Goal: Transaction & Acquisition: Purchase product/service

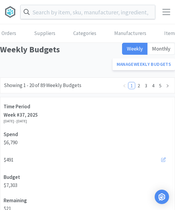
click at [109, 14] on input "text" at bounding box center [88, 12] width 135 height 14
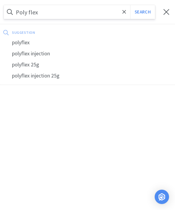
type input "Poly flex"
click at [143, 12] on button "Search" at bounding box center [142, 12] width 25 height 14
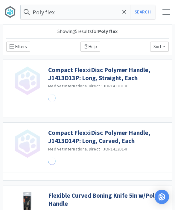
select select "1"
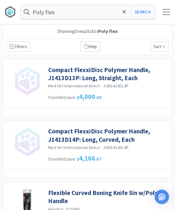
click at [60, 17] on input "Poly flex" at bounding box center [88, 12] width 135 height 14
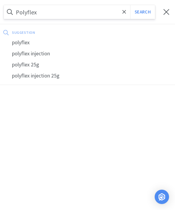
click at [19, 42] on div "polyflex" at bounding box center [87, 42] width 175 height 11
type input "polyflex"
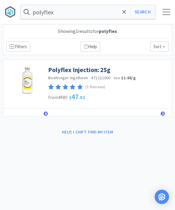
click at [90, 69] on link "Polyflex Injection: 25g" at bounding box center [79, 70] width 62 height 8
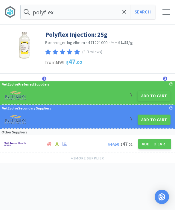
click at [152, 99] on button "Add to Cart" at bounding box center [154, 96] width 33 height 10
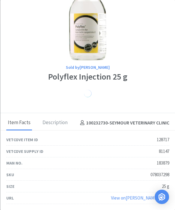
scroll to position [23, 0]
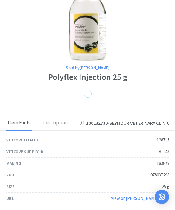
select select "1"
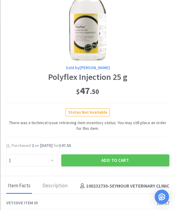
click at [120, 159] on button "Add to Cart" at bounding box center [115, 161] width 108 height 12
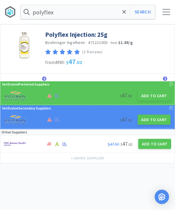
click at [127, 13] on span at bounding box center [124, 12] width 7 height 13
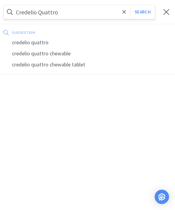
type input "Credelio Quattro"
click at [143, 12] on button "Search" at bounding box center [142, 12] width 25 height 14
select select "1"
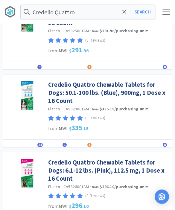
scroll to position [537, 0]
click at [142, 88] on link "Credelio Quattro Chewable Tablets for Dogs: 50.1-100 lbs. (Blue), 900mg, 1 Dose…" at bounding box center [108, 93] width 121 height 25
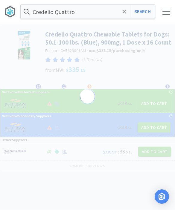
select select "822093"
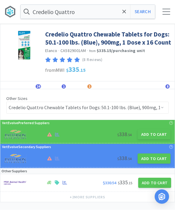
scroll to position [0, 0]
click at [153, 136] on button "Add to Cart" at bounding box center [154, 134] width 33 height 10
select select "1"
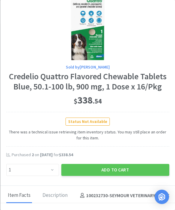
scroll to position [24, 0]
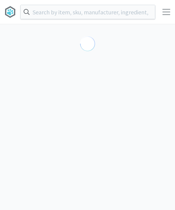
select select "822093"
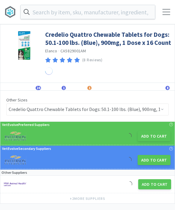
scroll to position [0, 0]
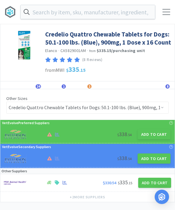
click at [157, 133] on button "Add to Cart" at bounding box center [154, 134] width 33 height 10
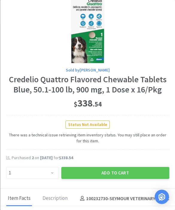
scroll to position [21, 0]
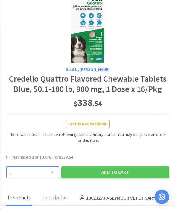
click at [57, 170] on select "Enter Quantity 1 2 3 4 5 6 7 8 9 10 11 12 13 14 15 16 17 18 19 20 Enter Quantity" at bounding box center [32, 173] width 53 height 12
select select "2"
click at [122, 171] on button "Add to Cart" at bounding box center [115, 173] width 108 height 12
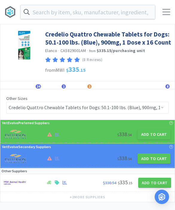
click at [121, 11] on input "text" at bounding box center [88, 12] width 135 height 14
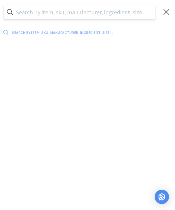
scroll to position [0, 0]
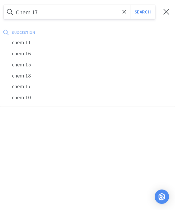
type input "Chem 17"
click at [143, 12] on button "Search" at bounding box center [142, 12] width 25 height 14
select select "2"
select select "1"
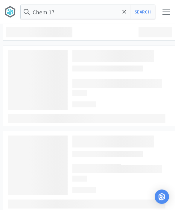
scroll to position [0, 0]
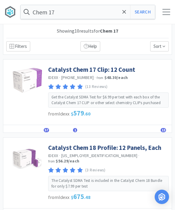
click at [103, 67] on link "Catalyst Chem 17 Clip: 12 Count" at bounding box center [91, 70] width 87 height 8
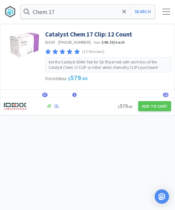
click at [154, 109] on button "Add to Cart" at bounding box center [154, 107] width 33 height 10
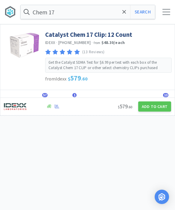
select select "1"
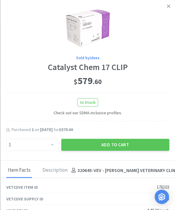
click at [130, 148] on button "Add to Cart" at bounding box center [115, 145] width 108 height 12
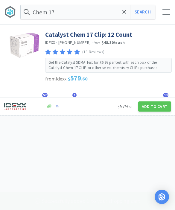
click at [129, 10] on input "Chem 17" at bounding box center [88, 12] width 135 height 14
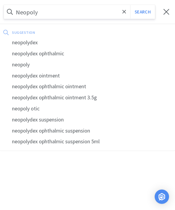
type input "Neopoly"
click at [55, 55] on div "neopolydex ophthalmic" at bounding box center [87, 53] width 175 height 11
select select "2"
select select "1"
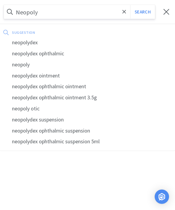
select select "1"
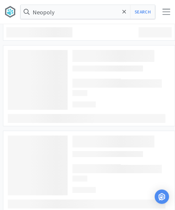
type input "neopolydex ophthalmic"
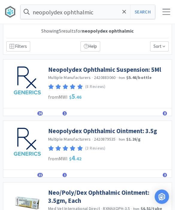
scroll to position [0, 0]
click at [119, 71] on link "Neopolydex Ophthalmic Suspension: 5Ml" at bounding box center [104, 70] width 113 height 8
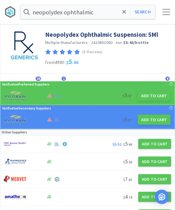
click at [155, 99] on button "Add to Cart" at bounding box center [154, 96] width 33 height 10
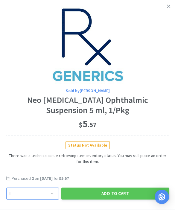
click at [57, 191] on select "Enter Quantity 1 2 3 4 5 6 7 8 9 10 11 12 13 14 15 16 17 18 19 20 Enter Quantity" at bounding box center [32, 194] width 53 height 12
click at [49, 193] on select "Enter Quantity 1 2 3 4 5 6 7 8 9 10 11 12 13 14 15 16 17 18 19 20 Enter Quantity" at bounding box center [32, 194] width 53 height 12
select select "4"
click at [109, 188] on button "Add to Cart" at bounding box center [115, 194] width 108 height 12
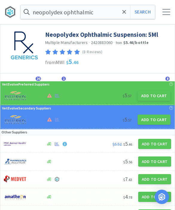
click at [108, 14] on input "neopolydex ophthalmic" at bounding box center [88, 12] width 135 height 14
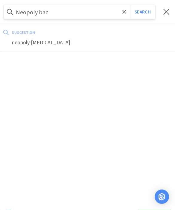
click at [30, 44] on div "neopoly [MEDICAL_DATA]" at bounding box center [87, 42] width 175 height 11
type input "neopoly [MEDICAL_DATA]"
select select "2"
select select "1"
select select "4"
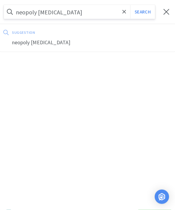
select select "1"
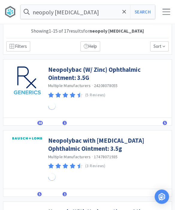
scroll to position [0, 0]
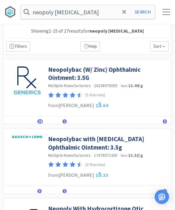
click at [40, 122] on span "38" at bounding box center [39, 122] width 5 height 4
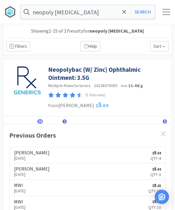
click at [41, 122] on span "38" at bounding box center [39, 122] width 5 height 4
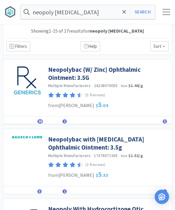
click at [90, 70] on link "Neopolybac (W/ Zinc) Ophthalmic Ointment: 3.5G" at bounding box center [108, 74] width 121 height 16
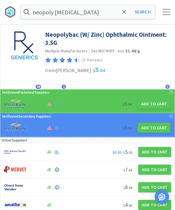
click at [153, 103] on button "Add to Cart" at bounding box center [154, 104] width 33 height 10
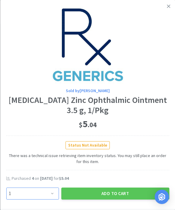
click at [54, 189] on select "Enter Quantity 1 2 3 4 5 6 7 8 9 10 11 12 13 14 15 16 17 18 19 20 Enter Quantity" at bounding box center [32, 194] width 53 height 12
click at [46, 191] on select "Enter Quantity 1 2 3 4 5 6 7 8 9 10 11 12 13 14 15 16 17 18 19 20 Enter Quantity" at bounding box center [32, 194] width 53 height 12
select select "4"
click at [102, 194] on button "Add to Cart" at bounding box center [115, 194] width 108 height 12
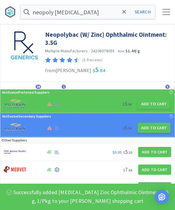
click at [123, 12] on icon at bounding box center [125, 12] width 4 height 6
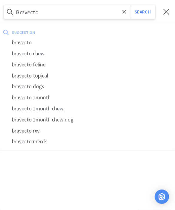
type input "Bravecto"
click at [143, 12] on button "Search" at bounding box center [142, 12] width 25 height 14
select select "2"
select select "1"
select select "4"
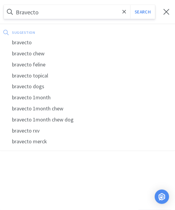
select select "4"
select select "1"
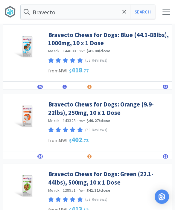
scroll to position [35, 0]
click at [132, 178] on link "Bravecto Chews for Dogs: Green (22.1-44lbs), 500mg, 10 x 1 Dose" at bounding box center [108, 178] width 121 height 16
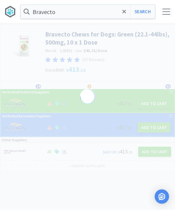
scroll to position [0, 0]
select select "129019"
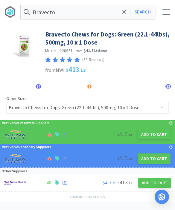
click at [159, 139] on button "Add to Cart" at bounding box center [154, 134] width 33 height 10
select select "1"
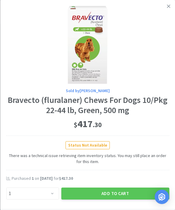
click at [123, 190] on button "Add to Cart" at bounding box center [115, 194] width 108 height 12
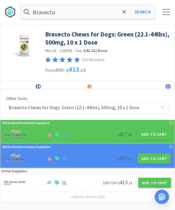
click at [147, 9] on button "Search" at bounding box center [142, 12] width 25 height 14
select select "1"
select select "2"
select select "1"
select select "4"
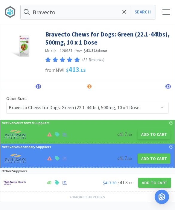
select select "4"
select select "1"
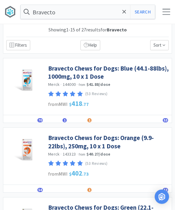
scroll to position [1, 0]
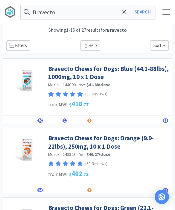
click at [100, 75] on link "Bravecto Chews for Dogs: Blue (44.1-88lbs), 1000mg, 10 x 1 Dose" at bounding box center [108, 73] width 121 height 16
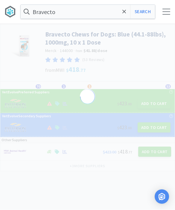
scroll to position [0, 0]
select select "87127"
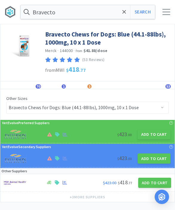
click at [154, 138] on button "Add to Cart" at bounding box center [154, 134] width 33 height 10
select select "1"
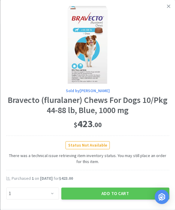
click at [124, 191] on button "Add to Cart" at bounding box center [115, 194] width 108 height 12
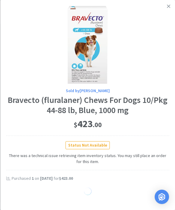
click at [167, 6] on icon at bounding box center [168, 6] width 3 height 5
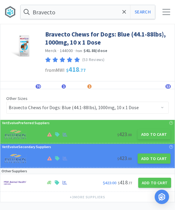
click at [142, 12] on button "Search" at bounding box center [142, 12] width 25 height 14
select select "1"
select select "2"
select select "1"
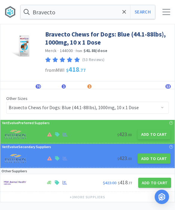
select select "4"
select select "1"
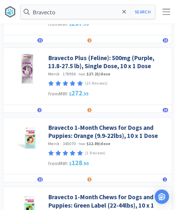
scroll to position [441, 0]
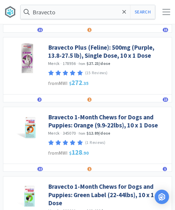
click at [147, 124] on link "Bravecto 1-Month Chews for Dogs and Puppies: Orange (9.9-22lbs), 10 x 1 Dose" at bounding box center [108, 121] width 121 height 16
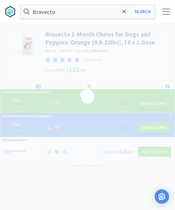
scroll to position [0, 0]
select select "390907"
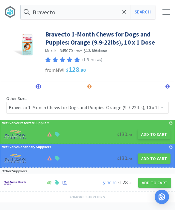
click at [150, 134] on button "Add to Cart" at bounding box center [154, 134] width 33 height 10
select select "1"
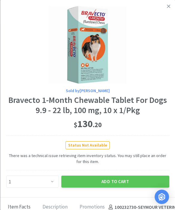
click at [132, 181] on button "Add to Cart" at bounding box center [115, 182] width 108 height 12
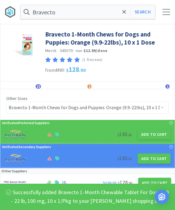
click at [127, 13] on span at bounding box center [124, 12] width 7 height 13
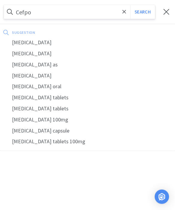
type input "Cefpo"
click at [37, 43] on div "[MEDICAL_DATA]" at bounding box center [87, 42] width 175 height 11
select select "1"
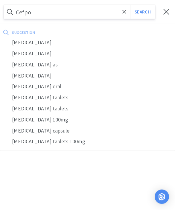
select select "2"
select select "1"
select select "4"
select select "1"
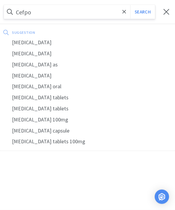
select select "1"
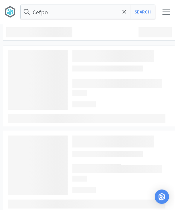
type input "[MEDICAL_DATA]"
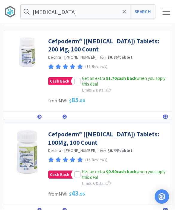
scroll to position [29, 0]
click at [40, 118] on span "9" at bounding box center [39, 117] width 4 height 4
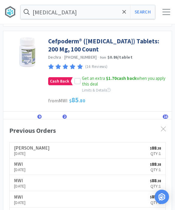
click at [39, 116] on span "9" at bounding box center [39, 117] width 4 height 4
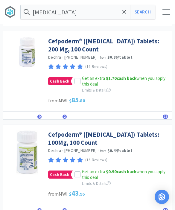
click at [109, 46] on link "Cefpoderm® ([MEDICAL_DATA]) Tablets: 200 Mg, 100 Count" at bounding box center [108, 45] width 121 height 16
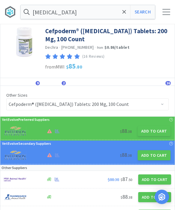
click at [160, 134] on button "Add to Cart" at bounding box center [154, 131] width 33 height 10
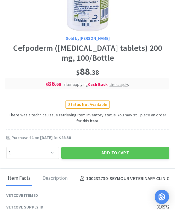
scroll to position [68, 0]
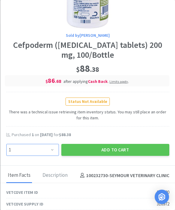
click at [50, 150] on select "Enter Quantity 1 2 3 4 5 6 7 8 9 10 11 12 13 14 15 16 17 18 19 20 Enter Quantity" at bounding box center [32, 150] width 53 height 12
select select "2"
click at [116, 148] on button "Add to Cart" at bounding box center [115, 150] width 108 height 12
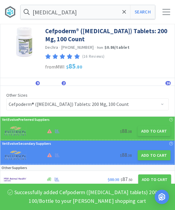
click at [123, 14] on icon at bounding box center [125, 12] width 4 height 6
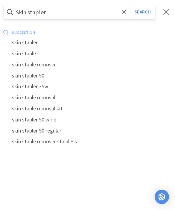
type input "Skin stapler"
click at [143, 12] on button "Search" at bounding box center [142, 12] width 25 height 14
select select "1"
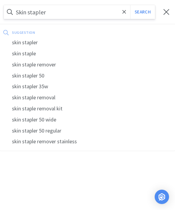
select select "2"
select select "1"
select select "4"
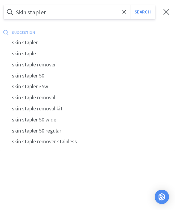
select select "1"
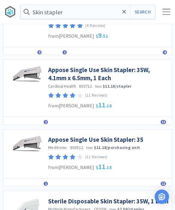
scroll to position [61, 0]
click at [42, 123] on div "Details Similar 2 Lists Track Notes Reviews 11" at bounding box center [87, 121] width 169 height 8
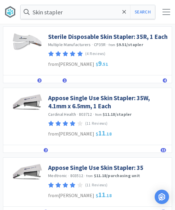
click at [132, 35] on link "Sterile Disposable Skin Stapler: 35R, 1 Each" at bounding box center [108, 37] width 120 height 8
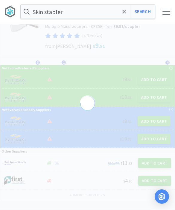
scroll to position [16, 0]
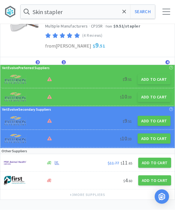
click at [157, 82] on button "Add to Cart" at bounding box center [154, 80] width 33 height 10
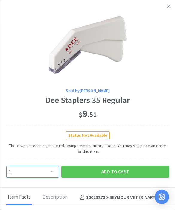
click at [52, 172] on select "Enter Quantity 1 2 3 4 5 6 7 8 9 10 11 12 13 14 15 16 17 18 19 20 Enter Quantity" at bounding box center [32, 172] width 53 height 12
select select "2"
click at [113, 168] on button "Add to Cart" at bounding box center [115, 172] width 108 height 12
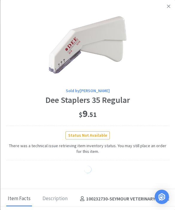
click at [162, 20] on div at bounding box center [87, 45] width 163 height 78
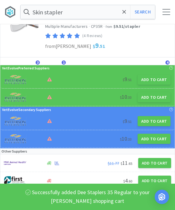
click at [120, 14] on input "Skin stapler" at bounding box center [88, 12] width 135 height 14
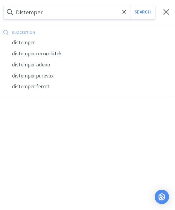
type input "Distemper"
click at [143, 12] on button "Search" at bounding box center [142, 12] width 25 height 14
select select "1"
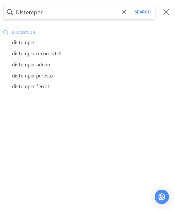
select select "2"
select select "1"
select select "4"
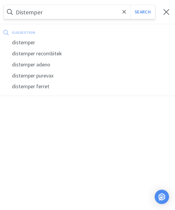
select select "1"
select select "2"
select select "1"
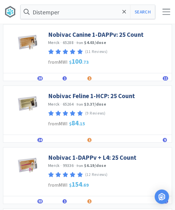
scroll to position [35, 0]
click at [98, 158] on link "Nobivac 1-DAPPv + L4: 25 Count" at bounding box center [92, 158] width 88 height 8
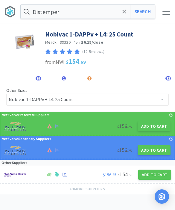
select select "1"
select select "2"
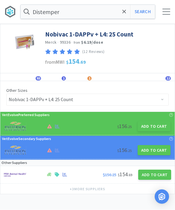
select select "1"
select select "4"
select select "1"
select select "2"
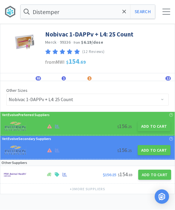
select select "1"
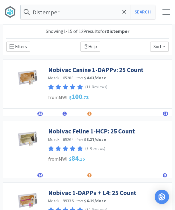
click at [117, 66] on link "Nobivac Canine 1-DAPPv: 25 Count" at bounding box center [96, 70] width 96 height 8
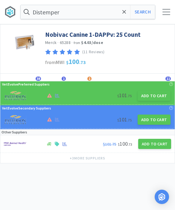
click at [154, 98] on button "Add to Cart" at bounding box center [154, 96] width 33 height 10
select select "1"
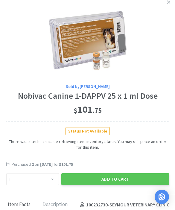
scroll to position [5, 0]
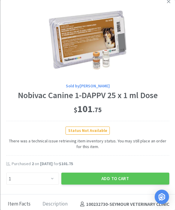
click at [168, 4] on link at bounding box center [169, 1] width 10 height 13
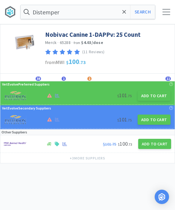
click at [142, 8] on button "Search" at bounding box center [142, 12] width 25 height 14
select select "1"
select select "2"
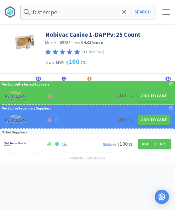
select select "2"
select select "1"
select select "4"
select select "1"
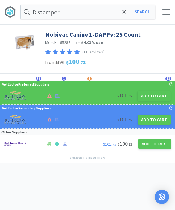
select select "2"
select select "1"
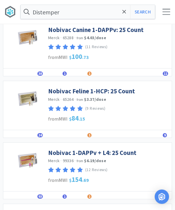
scroll to position [40, 0]
click at [109, 154] on link "Nobivac 1-DAPPv + L4: 25 Count" at bounding box center [92, 153] width 88 height 8
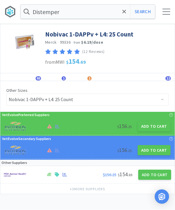
click at [156, 129] on button "Add to Cart" at bounding box center [154, 127] width 33 height 10
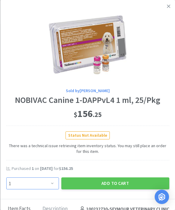
click at [55, 181] on select "Enter Quantity 1 2 3 4 5 6 7 8 9 10 11 12 13 14 15 16 17 18 19 20 Enter Quantity" at bounding box center [32, 184] width 53 height 12
select select "2"
click at [116, 182] on button "Add to Cart" at bounding box center [115, 184] width 108 height 12
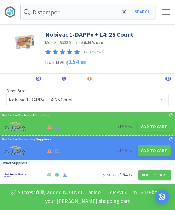
click at [126, 14] on icon at bounding box center [125, 12] width 4 height 6
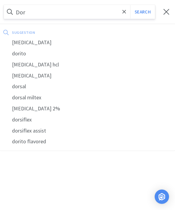
click at [42, 44] on div "[MEDICAL_DATA]" at bounding box center [87, 42] width 175 height 11
type input "[MEDICAL_DATA]"
select select "1"
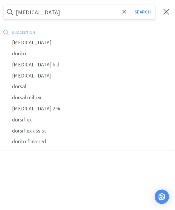
select select "2"
select select "1"
select select "4"
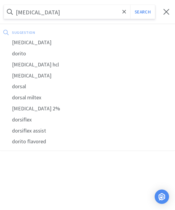
select select "2"
select select "1"
select select "2"
select select "1"
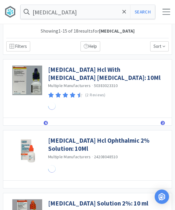
scroll to position [0, 0]
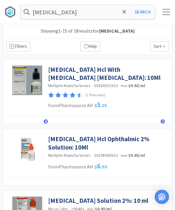
click at [100, 70] on link "[MEDICAL_DATA] Hcl With [MEDICAL_DATA] [MEDICAL_DATA]: 10Ml" at bounding box center [108, 74] width 121 height 16
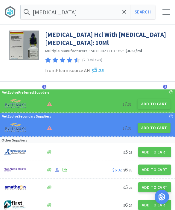
click at [146, 105] on button "Add to Cart" at bounding box center [154, 104] width 33 height 10
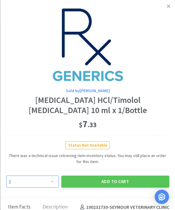
click at [49, 177] on select "Enter Quantity 1 2 3 4 5 6 7 8 9 10 11 12 13 14 15 16 17 18 19 20 Enter Quantity" at bounding box center [32, 182] width 53 height 12
select select "3"
click at [125, 183] on button "Add to Cart" at bounding box center [115, 182] width 108 height 12
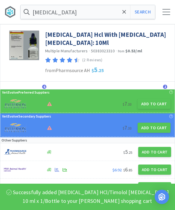
click at [123, 14] on icon at bounding box center [125, 12] width 4 height 6
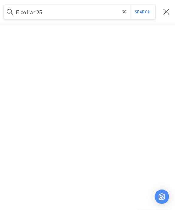
type input "E collar 25"
click at [143, 12] on button "Search" at bounding box center [142, 12] width 25 height 14
select select "1"
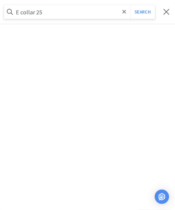
select select "2"
select select "1"
select select "3"
select select "4"
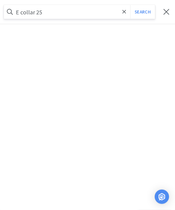
select select "4"
select select "2"
select select "1"
select select "2"
select select "1"
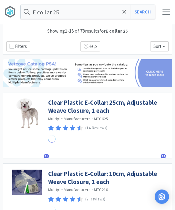
scroll to position [0, 0]
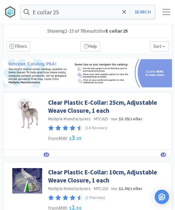
click at [94, 106] on link "Clear Plastic E-Collar: 25cm, Adjustable Weave Closure, 1 each" at bounding box center [108, 107] width 121 height 16
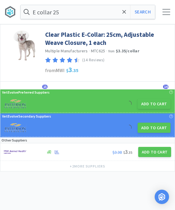
click at [152, 102] on button "Add to Cart" at bounding box center [154, 104] width 33 height 10
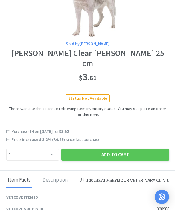
scroll to position [48, 0]
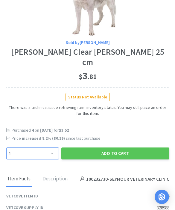
click at [42, 152] on select "Enter Quantity 1 2 3 4 5 6 7 8 9 10 11 12 13 14 15 16 17 18 19 20 Enter Quantity" at bounding box center [32, 154] width 53 height 12
select select "5"
click at [120, 157] on button "Add to Cart" at bounding box center [115, 154] width 108 height 12
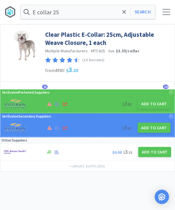
click at [123, 13] on icon at bounding box center [125, 12] width 4 height 4
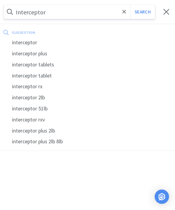
type input "Interceptor"
click at [16, 39] on div "interceptor" at bounding box center [87, 42] width 175 height 11
select select "1"
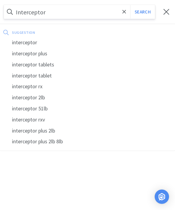
select select "2"
select select "5"
select select "2"
select select "1"
select select "3"
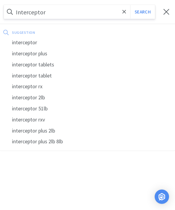
select select "4"
select select "2"
select select "1"
select select "2"
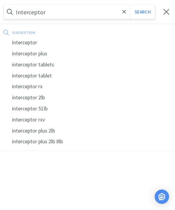
select select "1"
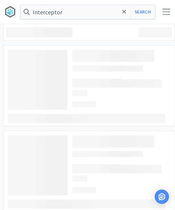
type input "interceptor"
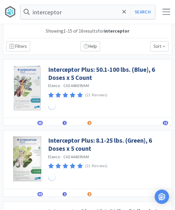
scroll to position [0, 0]
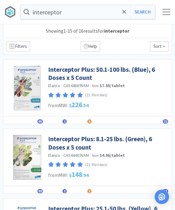
click at [76, 68] on link "Interceptor Plus: 50.1-100 lbs. (Blue), 6 Doses x 5 Count" at bounding box center [108, 74] width 121 height 16
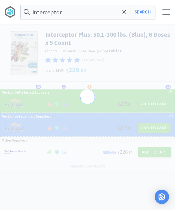
select select "155731"
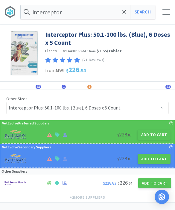
click at [158, 134] on button "Add to Cart" at bounding box center [154, 135] width 33 height 10
select select "1"
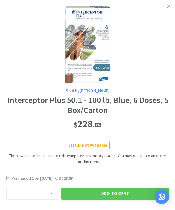
click at [100, 191] on button "Add to Cart" at bounding box center [115, 194] width 108 height 12
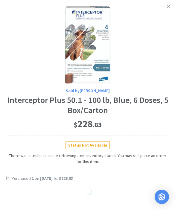
select select "1"
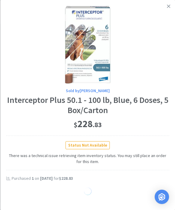
select select "1"
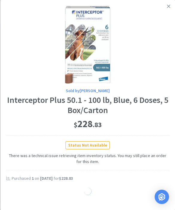
select select "1"
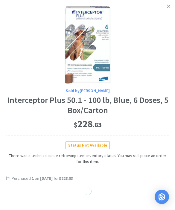
select select "1"
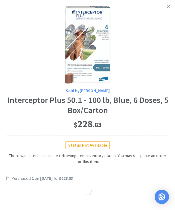
select select "1"
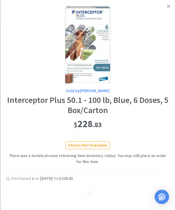
select select "1"
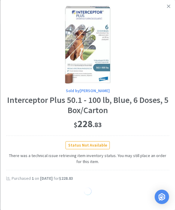
select select "1"
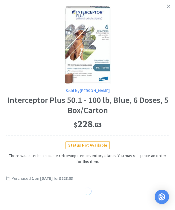
select select "1"
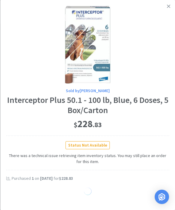
select select "1"
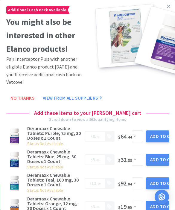
click at [168, 6] on icon at bounding box center [168, 6] width 3 height 5
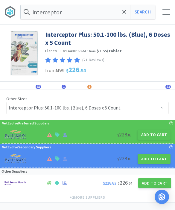
click at [122, 13] on span at bounding box center [124, 12] width 7 height 13
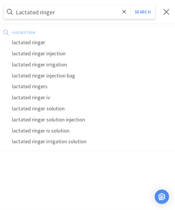
click at [143, 12] on button "Search" at bounding box center [142, 12] width 25 height 14
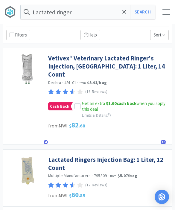
scroll to position [14, 0]
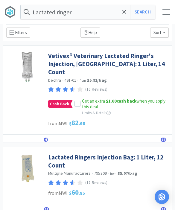
click at [102, 153] on link "Lactated Ringers Injection Bag: 1 Liter, 12 Count" at bounding box center [108, 161] width 121 height 16
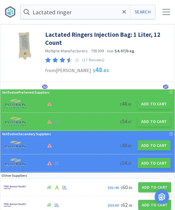
click at [152, 124] on button "Add to Cart" at bounding box center [154, 122] width 33 height 10
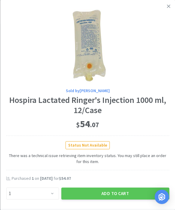
click at [109, 203] on div "Sold by [PERSON_NAME] Hospira Lactated Ringer's Injection 1000 ml, 12/Case $ 54…" at bounding box center [87, 105] width 175 height 210
click at [126, 206] on div "Sold by [PERSON_NAME] Hospira Lactated Ringer's Injection 1000 ml, 12/Case $ 54…" at bounding box center [87, 105] width 175 height 210
click at [116, 198] on button "Add to Cart" at bounding box center [115, 194] width 108 height 12
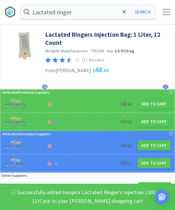
click at [125, 31] on link "Lactated Ringers Injection Bag: 1 Liter, 12 Count" at bounding box center [108, 39] width 127 height 16
click at [122, 24] on div "Lactated ringer Search Orders Shopping Discuss Discuss 16 16" at bounding box center [87, 12] width 175 height 24
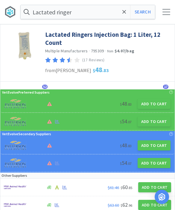
click at [127, 27] on div "Lactated Ringers Injection Bag: 1 Liter, 12 Count Multiple Manufacturers · 7953…" at bounding box center [110, 52] width 130 height 54
click at [127, 18] on span at bounding box center [124, 12] width 7 height 13
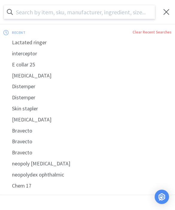
scroll to position [14, 0]
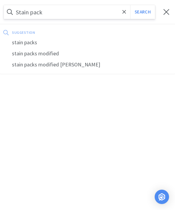
click at [143, 12] on button "Search" at bounding box center [142, 12] width 25 height 14
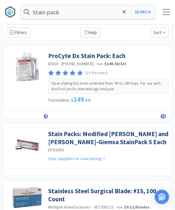
click at [86, 58] on link "ProCyte Dx Stain Pack: Each" at bounding box center [86, 56] width 77 height 8
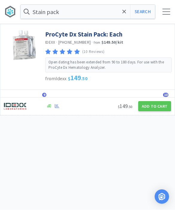
click at [156, 106] on button "Add to Cart" at bounding box center [154, 107] width 33 height 10
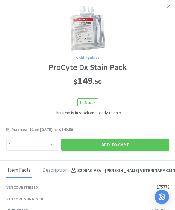
click at [124, 142] on button "Add to Cart" at bounding box center [115, 145] width 108 height 12
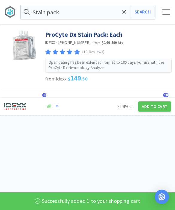
click at [122, 16] on span at bounding box center [124, 12] width 7 height 13
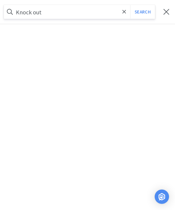
click at [143, 12] on button "Search" at bounding box center [142, 12] width 25 height 14
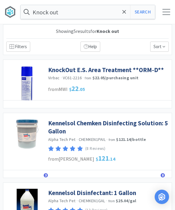
click at [63, 107] on div "Details Lists Track Notes Reviews" at bounding box center [87, 105] width 169 height 8
click at [93, 66] on link "KnockOut E.S. Area Treatment **ORM-D**" at bounding box center [106, 70] width 116 height 8
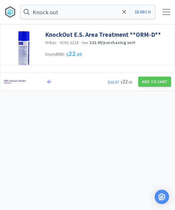
click at [152, 83] on button "Add to Cart" at bounding box center [154, 82] width 33 height 10
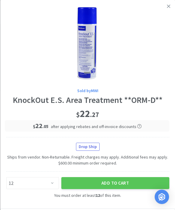
click at [171, 3] on link at bounding box center [169, 6] width 10 height 13
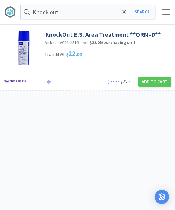
click at [118, 13] on input "Knock out" at bounding box center [88, 12] width 135 height 14
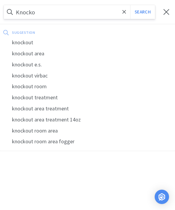
click at [31, 68] on div "knockout e.s." at bounding box center [87, 64] width 175 height 11
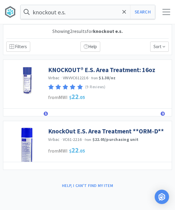
click at [123, 73] on link "KNOCKOUT® E.S. Area Treatment: 16oz" at bounding box center [101, 70] width 107 height 8
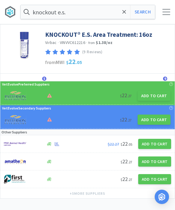
click at [157, 98] on button "Add to Cart" at bounding box center [154, 96] width 33 height 10
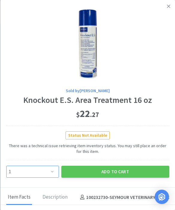
click at [53, 172] on select "Enter Quantity 1 2 3 4 5 6 7 8 9 10 11 12 13 14 15 16 17 18 19 20 Enter Quantity" at bounding box center [32, 172] width 53 height 12
click at [122, 171] on button "Add to Cart" at bounding box center [115, 172] width 108 height 12
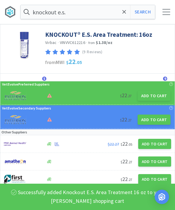
click at [122, 15] on span at bounding box center [124, 12] width 7 height 13
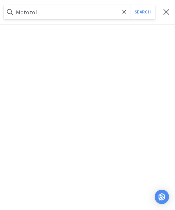
click at [143, 12] on button "Search" at bounding box center [142, 12] width 25 height 14
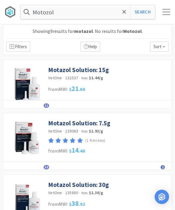
click at [73, 70] on link "Motazol Solution: 15g" at bounding box center [78, 70] width 61 height 8
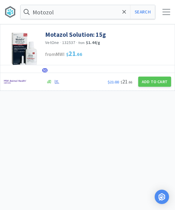
click at [154, 86] on button "Add to Cart" at bounding box center [154, 82] width 33 height 10
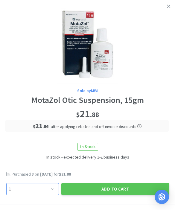
click at [53, 190] on select "Enter Quantity 1 2 3 4 5 6 7 8 9 10 11 12 13 14 15 16 17 18 19 20 Enter Quantity" at bounding box center [32, 189] width 53 height 12
click at [111, 188] on button "Add to Cart" at bounding box center [115, 189] width 108 height 12
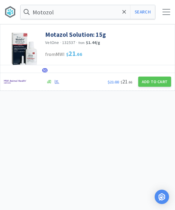
click at [121, 15] on span at bounding box center [124, 12] width 7 height 13
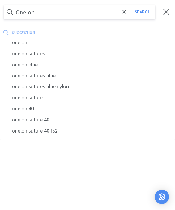
click at [143, 12] on button "Search" at bounding box center [142, 12] width 25 height 14
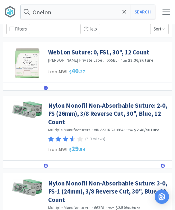
scroll to position [18, 0]
click at [99, 53] on link "WebLon Suture: 0, FSL, 30", 12 Count" at bounding box center [98, 52] width 101 height 8
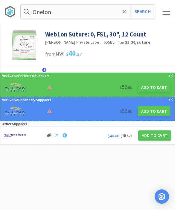
click at [155, 88] on button "Add to Cart" at bounding box center [154, 88] width 33 height 10
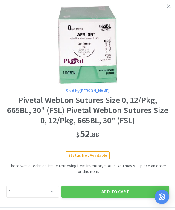
click at [112, 191] on button "Add to Cart" at bounding box center [115, 192] width 108 height 12
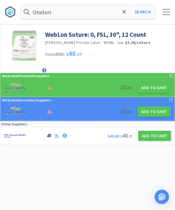
click at [150, 14] on button "Search" at bounding box center [142, 12] width 25 height 14
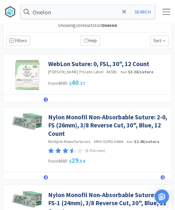
scroll to position [7, 0]
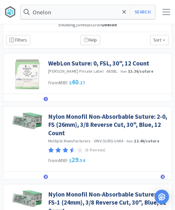
click at [125, 124] on link "Nylon Monofil Non-Absorbable Suture: 2-0, FS (26mm), 3/8 Reverse Cut, 30", Blue…" at bounding box center [108, 125] width 121 height 25
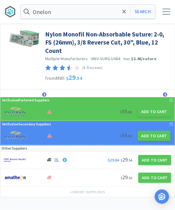
click at [157, 108] on button "Add to Cart" at bounding box center [154, 112] width 33 height 10
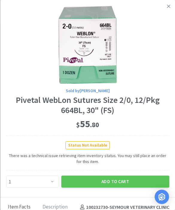
click at [120, 179] on button "Add to Cart" at bounding box center [115, 182] width 108 height 12
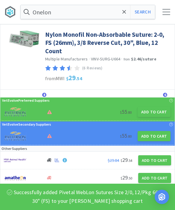
click at [145, 15] on button "Search" at bounding box center [142, 12] width 25 height 14
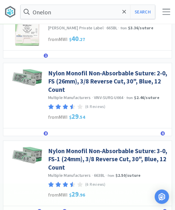
scroll to position [50, 0]
click at [132, 156] on link "Nylon Monofil Non-Absorbable Suture: 3-0, FS-1 (24mm), 3/8 Reverse Cut, 30", Bl…" at bounding box center [108, 159] width 121 height 25
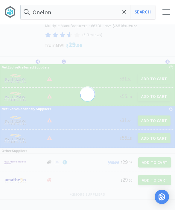
scroll to position [12, 0]
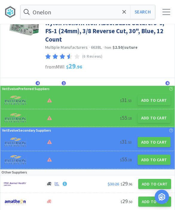
click at [159, 101] on button "Add to Cart" at bounding box center [154, 100] width 33 height 10
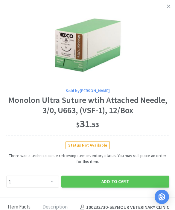
click at [129, 179] on button "Add to Cart" at bounding box center [115, 182] width 108 height 12
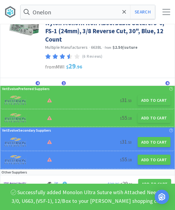
click at [156, 118] on button "Add to Cart" at bounding box center [154, 118] width 33 height 10
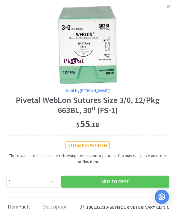
click at [125, 184] on button "Add to Cart" at bounding box center [115, 182] width 108 height 12
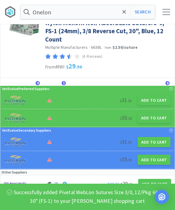
click at [125, 8] on span at bounding box center [124, 12] width 7 height 13
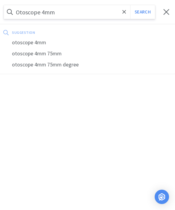
click at [143, 12] on button "Search" at bounding box center [142, 12] width 25 height 14
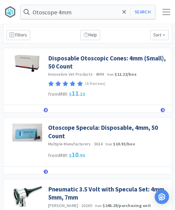
click at [133, 59] on link "Disposable Otoscopic Cones: 4mm (Small), 50 Count" at bounding box center [108, 62] width 121 height 16
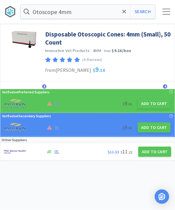
click at [152, 103] on button "Add to Cart" at bounding box center [154, 104] width 33 height 10
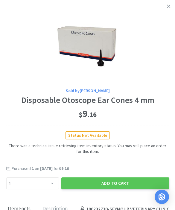
click at [120, 181] on button "Add to Cart" at bounding box center [115, 184] width 108 height 12
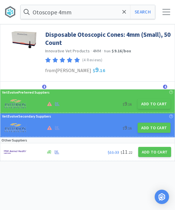
click at [124, 17] on span at bounding box center [124, 12] width 7 height 13
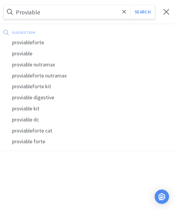
click at [143, 12] on button "Search" at bounding box center [142, 12] width 25 height 14
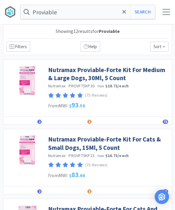
select select "4"
select select "1"
select select "2"
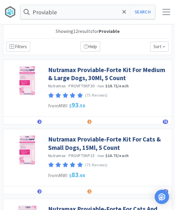
select select "5"
select select "2"
select select "1"
select select "3"
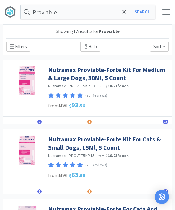
select select "1"
select select "2"
select select "1"
select select "4"
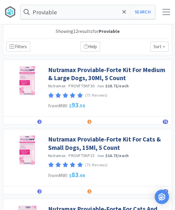
select select "2"
select select "1"
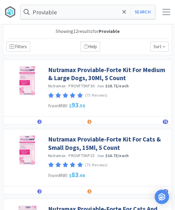
select select "2"
select select "1"
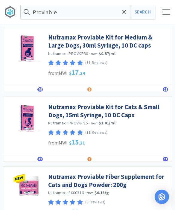
scroll to position [381, 0]
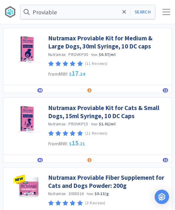
click at [125, 110] on link "Nutramax Proviable Kit for Cats & Small Dogs, 15ml Syringe, 10 DC Caps" at bounding box center [108, 112] width 121 height 16
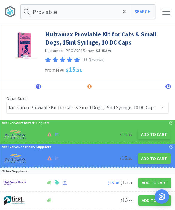
scroll to position [0, 0]
click at [151, 136] on button "Add to Cart" at bounding box center [154, 134] width 33 height 10
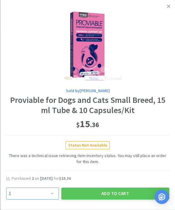
click at [49, 190] on select "Enter Quantity 1 2 3 4 5 6 7 8 9 10 11 12 13 14 15 16 17 18 19 20 Enter Quantity" at bounding box center [32, 194] width 53 height 12
select select "6"
click at [118, 191] on button "Add to Cart" at bounding box center [115, 194] width 108 height 12
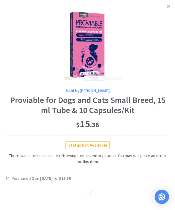
click at [169, 7] on icon at bounding box center [168, 5] width 3 height 3
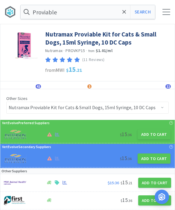
click at [125, 13] on icon at bounding box center [125, 12] width 4 height 6
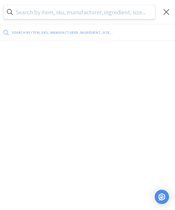
scroll to position [0, 0]
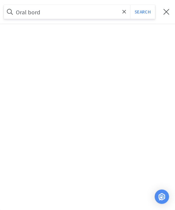
type input "Oral bord"
click at [144, 12] on button "Search" at bounding box center [142, 12] width 25 height 14
select select "4"
select select "1"
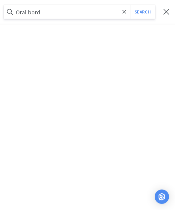
select select "1"
select select "2"
select select "5"
select select "2"
select select "1"
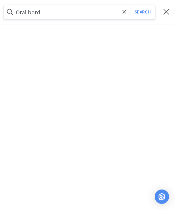
select select "1"
select select "3"
select select "1"
select select "2"
select select "1"
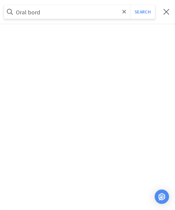
select select "4"
select select "2"
select select "1"
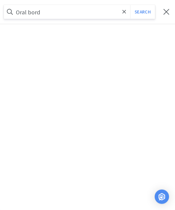
select select "1"
select select "2"
select select "1"
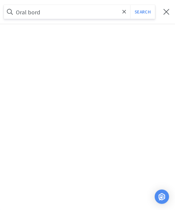
select select "1"
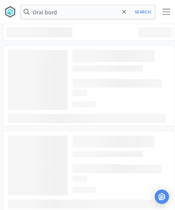
scroll to position [0, 0]
click at [143, 14] on button "Search" at bounding box center [142, 12] width 25 height 14
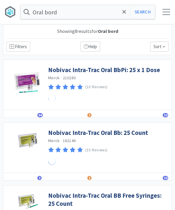
select select "4"
select select "1"
select select "2"
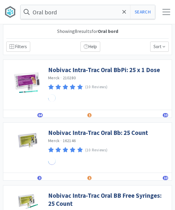
select select "5"
select select "2"
select select "1"
select select "3"
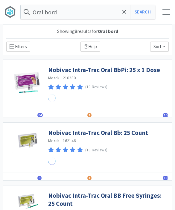
select select "1"
select select "2"
select select "1"
select select "4"
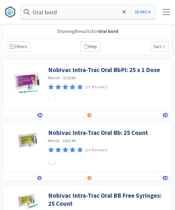
select select "2"
select select "1"
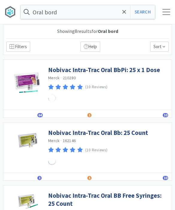
select select "2"
select select "1"
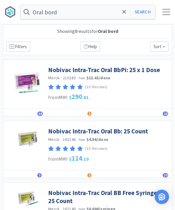
click at [122, 71] on link "Nobivac Intra-Trac Oral BbPi: 25 x 1 Dose" at bounding box center [104, 70] width 112 height 8
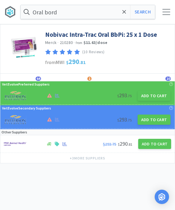
click at [150, 97] on button "Add to Cart" at bounding box center [154, 96] width 33 height 10
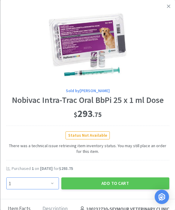
click at [51, 179] on select "Enter Quantity 1 2 3 4 5 6 7 8 9 10 11 12 13 14 15 16 17 18 19 20 Enter Quantity" at bounding box center [32, 184] width 53 height 12
select select "2"
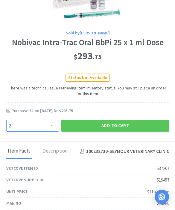
scroll to position [60, 0]
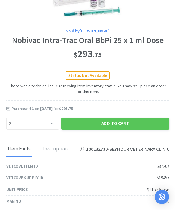
click at [127, 121] on button "Add to Cart" at bounding box center [115, 124] width 108 height 12
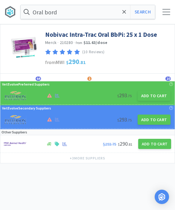
click at [128, 8] on span at bounding box center [124, 12] width 7 height 13
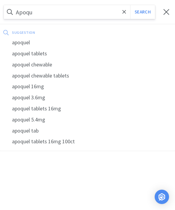
click at [28, 43] on div "apoquel" at bounding box center [87, 42] width 175 height 11
type input "apoquel"
select select "4"
select select "1"
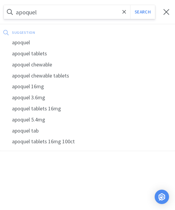
select select "1"
select select "2"
select select "5"
select select "2"
select select "1"
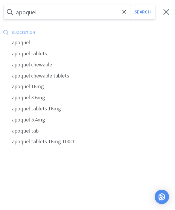
select select "1"
select select "3"
select select "1"
select select "2"
select select "1"
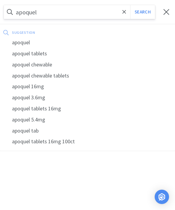
select select "4"
select select "2"
select select "1"
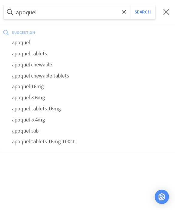
select select "1"
select select "2"
select select "1"
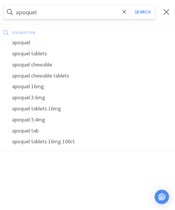
select select "1"
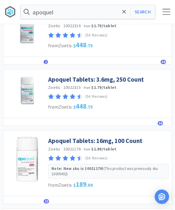
scroll to position [207, 0]
click at [130, 138] on link "Apoquel Tablets: 16mg, 100 Count" at bounding box center [95, 141] width 94 height 8
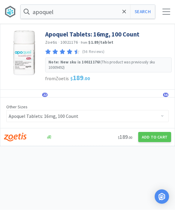
click at [157, 134] on button "Add to Cart" at bounding box center [154, 137] width 33 height 10
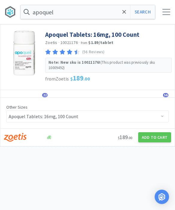
select select "1"
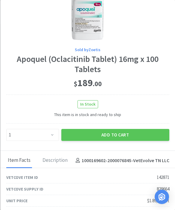
scroll to position [43, 0]
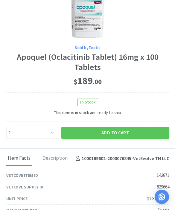
click at [122, 132] on button "Add to Cart" at bounding box center [115, 133] width 108 height 12
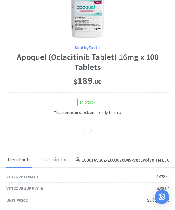
select select "1"
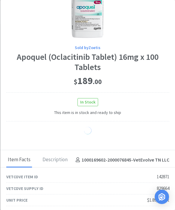
select select "1"
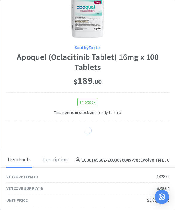
select select "1"
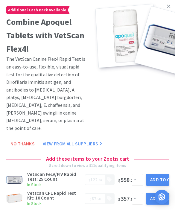
scroll to position [0, 0]
click at [171, 7] on link at bounding box center [169, 6] width 10 height 13
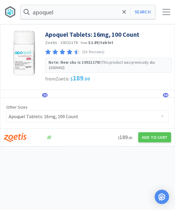
click at [124, 19] on input "apoquel" at bounding box center [88, 12] width 135 height 14
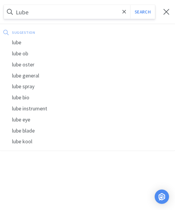
type input "Lube"
click at [143, 12] on button "Search" at bounding box center [142, 12] width 25 height 14
select select "4"
select select "1"
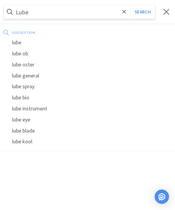
select select "1"
select select "2"
select select "5"
select select "2"
select select "1"
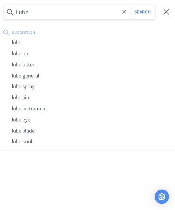
select select "1"
select select "3"
select select "1"
select select "2"
select select "1"
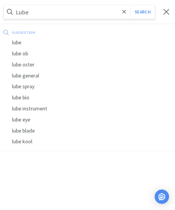
select select "4"
select select "2"
select select "1"
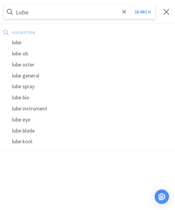
select select "1"
select select "2"
select select "1"
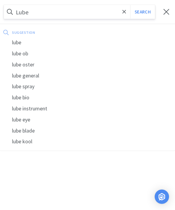
select select "1"
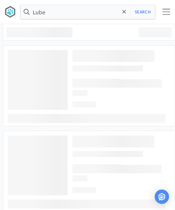
scroll to position [0, 0]
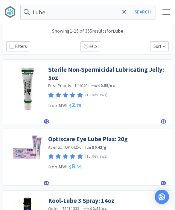
click at [97, 139] on link "Optixcare Eye Lube Plus: 20g" at bounding box center [88, 139] width 80 height 8
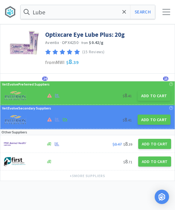
click at [152, 97] on button "Add to Cart" at bounding box center [154, 96] width 33 height 10
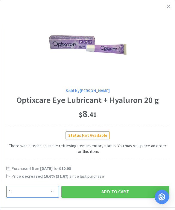
click at [46, 191] on select "Enter Quantity 1 2 3 4 5 6 7 8 9 10 11 12 13 14 15 16 17 18 19 20 Enter Quantity" at bounding box center [32, 192] width 53 height 12
select select "6"
click at [111, 188] on button "Add to Cart" at bounding box center [115, 192] width 108 height 12
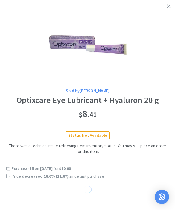
click at [172, 17] on div "Sold by Patterson Optixcare Eye Lubricant + Hyaluron 20 g $ 8 . 41 Status Not A…" at bounding box center [87, 104] width 175 height 209
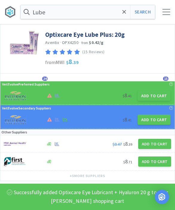
click at [126, 14] on icon at bounding box center [125, 12] width 4 height 6
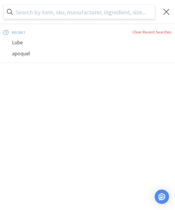
click at [103, 44] on div "Lube" at bounding box center [87, 42] width 175 height 11
select select "4"
select select "1"
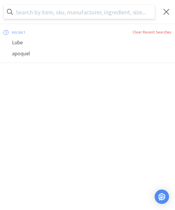
select select "2"
select select "5"
select select "2"
select select "1"
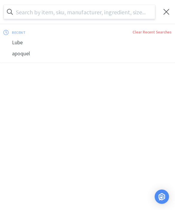
select select "3"
select select "1"
select select "2"
select select "1"
select select "4"
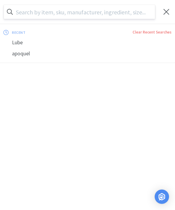
select select "4"
select select "2"
select select "1"
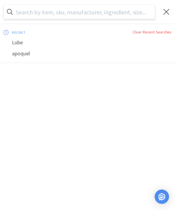
select select "1"
select select "6"
select select "1"
select select "2"
select select "1"
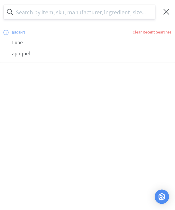
select select "1"
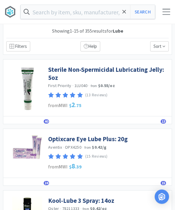
type input "Lube"
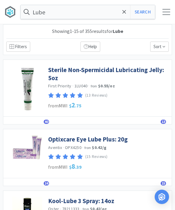
scroll to position [0, 0]
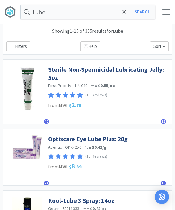
click at [144, 70] on link "Sterile Non-Spermicidal Lubricating Jelly: 5oz" at bounding box center [108, 74] width 121 height 16
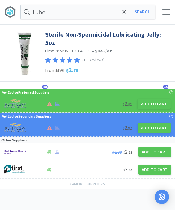
click at [153, 99] on button "Add to Cart" at bounding box center [154, 104] width 33 height 10
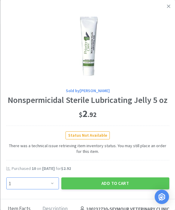
click at [50, 185] on select "Enter Quantity 1 2 3 4 5 6 7 8 9 10 11 12 13 14 15 16 17 18 19 20 Enter Quantity" at bounding box center [32, 184] width 53 height 12
select select "3"
click at [123, 182] on button "Add to Cart" at bounding box center [115, 184] width 108 height 12
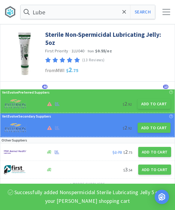
click at [128, 13] on input "Lube" at bounding box center [88, 12] width 135 height 14
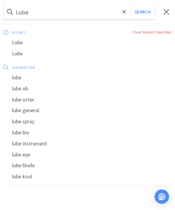
click at [163, 11] on div at bounding box center [167, 12] width 8 height 6
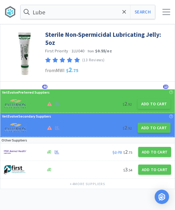
click at [166, 11] on div at bounding box center [167, 12] width 8 height 6
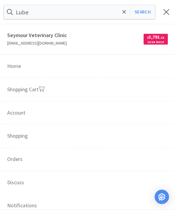
click at [59, 91] on link "Shopping Cart" at bounding box center [87, 90] width 175 height 24
select select "1"
select select "4"
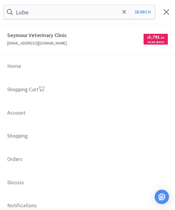
select select "1"
select select "2"
select select "5"
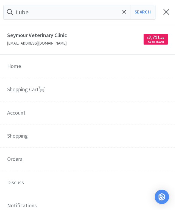
select select "2"
select select "1"
select select "3"
select select "1"
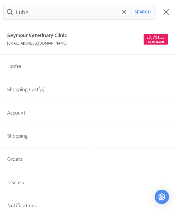
select select "2"
select select "1"
select select "4"
select select "2"
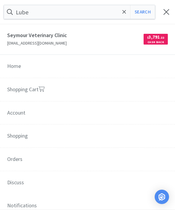
select select "2"
select select "1"
select select "6"
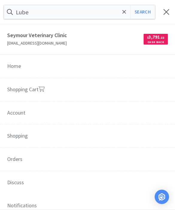
select select "1"
select select "2"
select select "3"
select select "1"
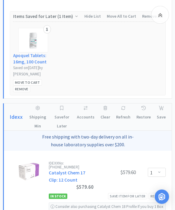
scroll to position [420, 0]
click at [24, 88] on div "Remove" at bounding box center [21, 89] width 17 height 6
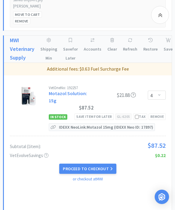
scroll to position [680, 0]
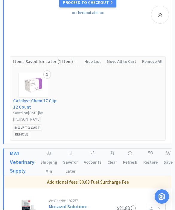
click at [24, 132] on div "Remove" at bounding box center [21, 135] width 17 height 6
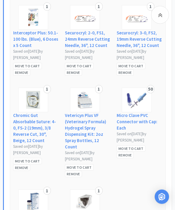
scroll to position [882, 0]
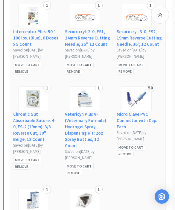
click at [86, 164] on div "Move to Cart" at bounding box center [79, 167] width 29 height 6
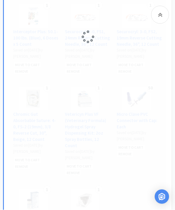
scroll to position [882, 0]
select select "1"
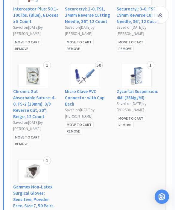
scroll to position [995, 0]
click at [34, 102] on link "Chromic Gut Absorbable Suture: 4-0, FS-2 (19mm), 3/8 Reverse Cut, 30", Beige, 1…" at bounding box center [36, 103] width 46 height 31
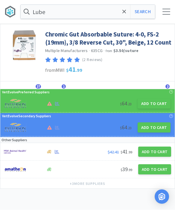
click at [158, 104] on button "Add to Cart" at bounding box center [154, 104] width 33 height 10
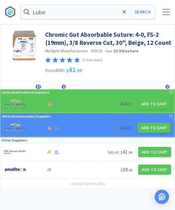
select select "1"
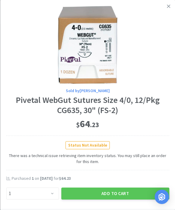
click at [112, 194] on button "Add to Cart" at bounding box center [115, 194] width 108 height 12
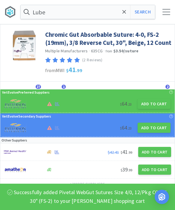
select select "1"
select select "4"
select select "1"
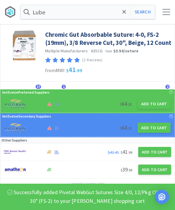
select select "1"
select select "2"
select select "1"
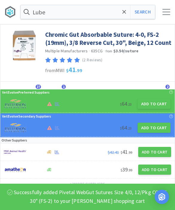
select select "5"
select select "2"
select select "1"
select select "3"
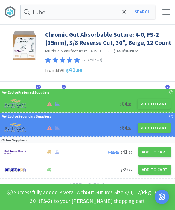
select select "1"
select select "2"
select select "1"
select select "4"
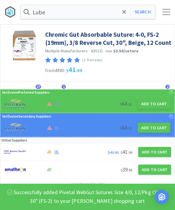
select select "2"
select select "1"
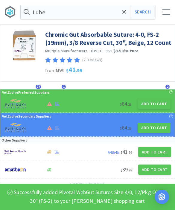
select select "6"
select select "1"
select select "2"
select select "3"
select select "1"
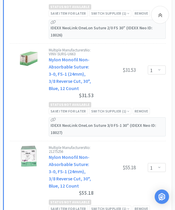
scroll to position [2828, 0]
click at [145, 206] on div "Remove" at bounding box center [141, 209] width 17 height 6
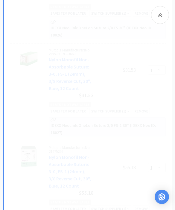
select select "6"
select select "1"
select select "2"
select select "3"
select select "1"
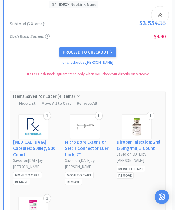
scroll to position [3306, 0]
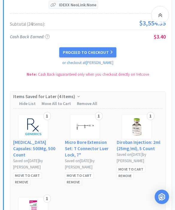
click at [83, 173] on div "Move to Cart" at bounding box center [79, 176] width 29 height 6
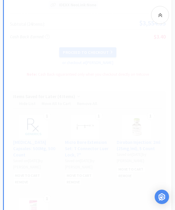
select select "1"
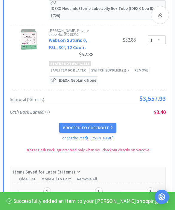
select select "1"
select select "4"
select select "2"
select select "1"
select select "6"
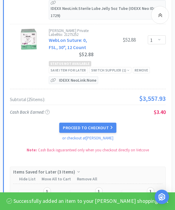
select select "1"
select select "2"
select select "3"
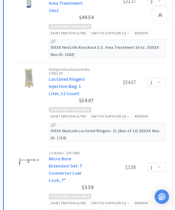
scroll to position [2296, 0]
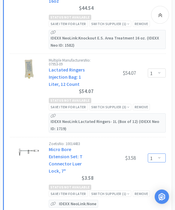
click at [162, 154] on select "Enter Quantity 1 2 3 4 5 6 7 8 9 10 11 12 13 14 15 16 17 18 19 20 Enter Quantity" at bounding box center [157, 158] width 18 height 9
click at [70, 147] on link "Micro Bore Extension Set: T Connector Luer Lock, 7"" at bounding box center [66, 161] width 34 height 28
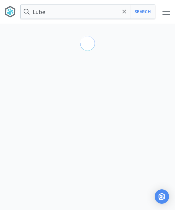
scroll to position [0, 0]
select select "83717"
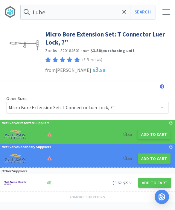
scroll to position [2, 0]
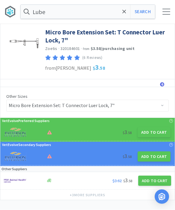
click at [152, 131] on button "Add to Cart" at bounding box center [154, 133] width 33 height 10
select select "1"
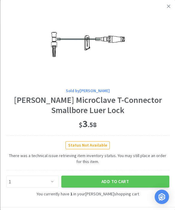
scroll to position [0, 0]
click at [174, 7] on link at bounding box center [169, 6] width 10 height 13
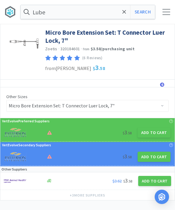
select select "1"
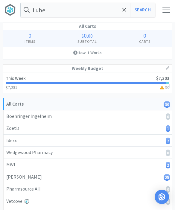
scroll to position [2317, 0]
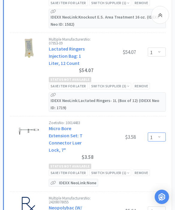
click at [157, 133] on select "Enter Quantity 1 2 3 4 5 6 7 8 9 10 11 12 13 14 15 16 17 18 19 20 Enter Quantity" at bounding box center [157, 137] width 18 height 9
click at [161, 13] on icon at bounding box center [160, 14] width 4 height 7
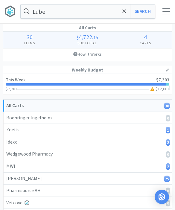
scroll to position [0, 0]
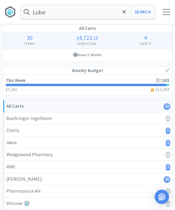
click at [122, 15] on span at bounding box center [124, 12] width 7 height 13
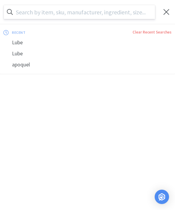
scroll to position [0, 0]
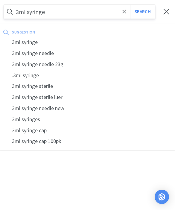
click at [143, 12] on button "Search" at bounding box center [142, 12] width 25 height 14
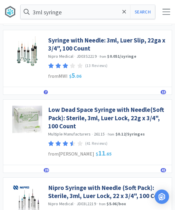
scroll to position [30, 0]
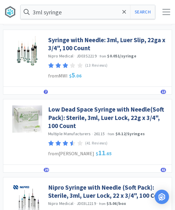
click at [144, 117] on link "Low Dead Space Syringe with Needle(Soft Pack): Sterile, 3ml, Luer Lock, 22g x 3…" at bounding box center [108, 117] width 121 height 25
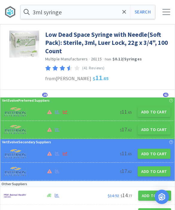
click at [158, 113] on button "Add to Cart" at bounding box center [154, 112] width 33 height 10
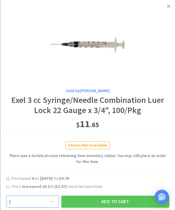
click at [50, 205] on select "Enter Quantity 1 2 3 4 5 6 7 8 9 10 11 12 13 14 15 16 17 18 19 20 Enter Quantity" at bounding box center [32, 202] width 53 height 12
click at [129, 204] on button "Add to Cart" at bounding box center [115, 202] width 108 height 12
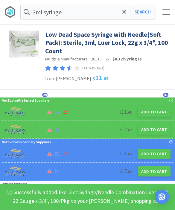
click at [123, 12] on icon at bounding box center [125, 12] width 4 height 6
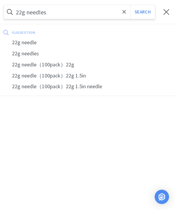
click at [143, 12] on button "Search" at bounding box center [142, 12] width 25 height 14
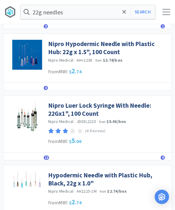
scroll to position [471, 0]
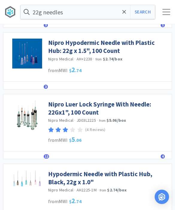
click at [125, 102] on link "Nipro Luer Lock Syringe With Needle: 22Gx1", 100 Count" at bounding box center [108, 108] width 121 height 16
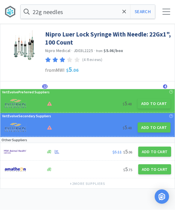
click at [155, 153] on button "Add to Cart" at bounding box center [154, 152] width 33 height 10
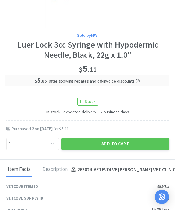
scroll to position [56, 0]
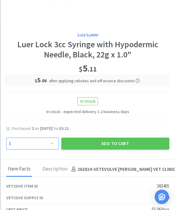
click at [35, 144] on select "Enter Quantity 1 2 3 4 5 6 7 8 9 10 11 12 13 14 15 16 17 18 19 20 Enter Quantity" at bounding box center [32, 144] width 53 height 12
click at [141, 144] on button "Add to Cart" at bounding box center [115, 144] width 108 height 12
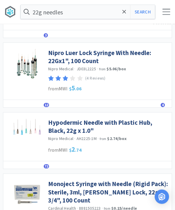
scroll to position [522, 0]
click at [142, 124] on link "Hypodermic Needle with Plastic Hub, Black, 22g x 1.0"" at bounding box center [108, 127] width 121 height 16
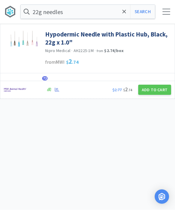
click at [155, 90] on button "Add to Cart" at bounding box center [154, 90] width 33 height 10
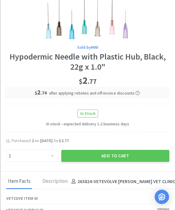
scroll to position [16, 0]
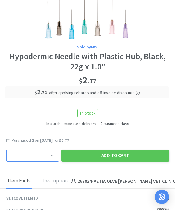
click at [44, 159] on select "Enter Quantity 1 2 3 4 5 6 7 8 9 10 11 12 13 14 15 16 17 18 19 20 Enter Quantity" at bounding box center [32, 156] width 53 height 12
click at [102, 153] on button "Add to Cart" at bounding box center [115, 156] width 108 height 12
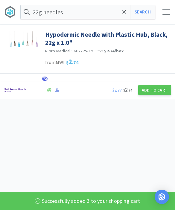
click at [124, 13] on icon at bounding box center [125, 12] width 4 height 6
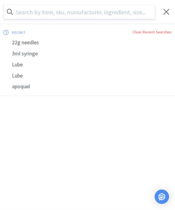
click at [163, 14] on div at bounding box center [167, 12] width 8 height 6
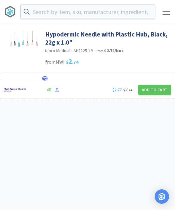
click at [168, 15] on span at bounding box center [167, 14] width 8 height 1
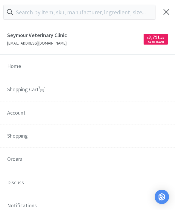
click at [102, 90] on link "Shopping Cart" at bounding box center [87, 90] width 175 height 24
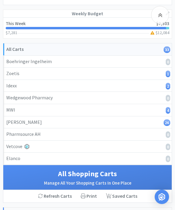
scroll to position [67, 0]
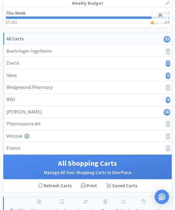
click at [144, 103] on link "MWI 4" at bounding box center [87, 100] width 169 height 12
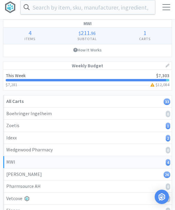
scroll to position [4, 0]
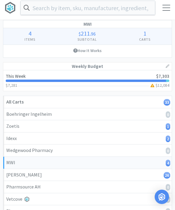
click at [58, 175] on div "Patterson 26" at bounding box center [87, 175] width 163 height 8
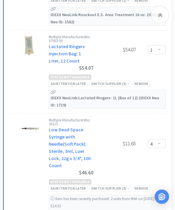
scroll to position [1342, 0]
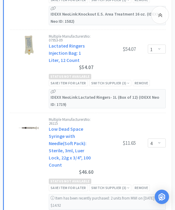
click at [144, 185] on div "Remove" at bounding box center [141, 188] width 17 height 6
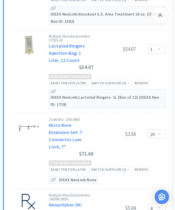
click at [162, 16] on icon at bounding box center [160, 14] width 4 height 7
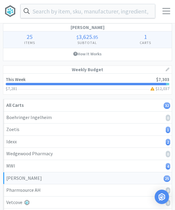
scroll to position [0, 0]
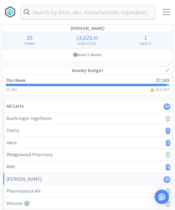
click at [135, 13] on input "text" at bounding box center [88, 12] width 135 height 14
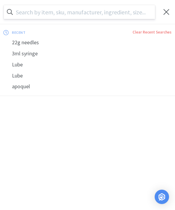
scroll to position [0, 0]
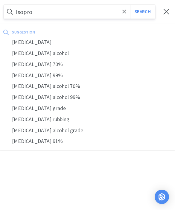
click at [16, 58] on div "isopropyl alcohol" at bounding box center [87, 53] width 175 height 11
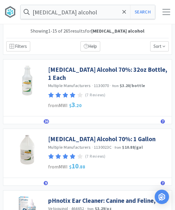
click at [141, 73] on link "Isopropyl Alcohol 70%: 32oz Bottle, 1 Each" at bounding box center [108, 74] width 121 height 16
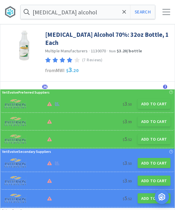
click at [156, 99] on button "Add to Cart" at bounding box center [154, 104] width 33 height 10
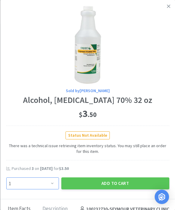
click at [43, 181] on select "Enter Quantity 1 2 3 4 5 6 7 8 9 10 11 12 13 14 15 16 17 18 19 20 Enter Quantity" at bounding box center [32, 184] width 53 height 12
click at [117, 182] on button "Add to Cart" at bounding box center [115, 184] width 108 height 12
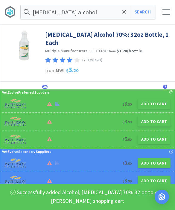
click at [125, 13] on icon at bounding box center [125, 12] width 4 height 6
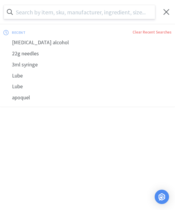
scroll to position [0, 0]
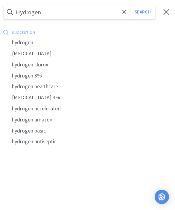
click at [53, 58] on div "hydrogen peroxide" at bounding box center [87, 53] width 175 height 11
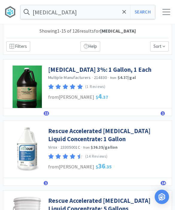
click at [133, 71] on link "Hydrogen Peroxide 3%: 1 Gallon, 1 Each" at bounding box center [99, 70] width 103 height 8
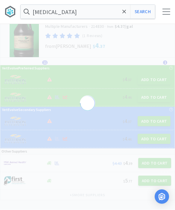
scroll to position [16, 0]
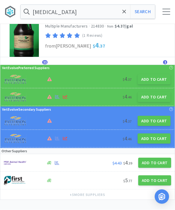
click at [155, 81] on button "Add to Cart" at bounding box center [154, 80] width 33 height 10
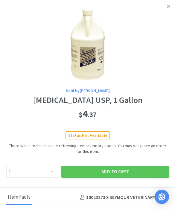
click at [168, 3] on link at bounding box center [169, 6] width 10 height 13
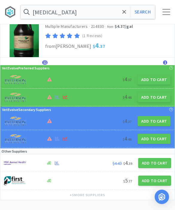
click at [153, 98] on button "Add to Cart" at bounding box center [154, 97] width 33 height 10
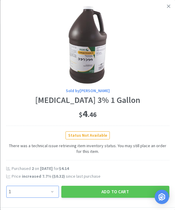
click at [40, 186] on select "Enter Quantity 1 2 3 4 5 6 7 8 9 10 11 12 13 14 15 16 17 18 19 20 Enter Quantity" at bounding box center [32, 192] width 53 height 12
click at [121, 183] on div "Purchased 2 on Mar 25th, 2024 for $4.14 Price increased 7.7 % ( $0.32 ) since l…" at bounding box center [87, 176] width 163 height 20
click at [120, 192] on button "Add to Cart" at bounding box center [115, 192] width 108 height 12
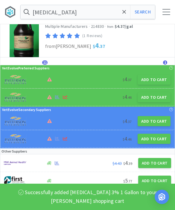
click at [123, 14] on icon at bounding box center [125, 12] width 4 height 6
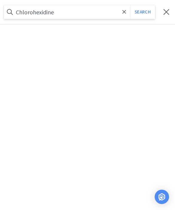
click at [143, 12] on button "Search" at bounding box center [142, 12] width 25 height 14
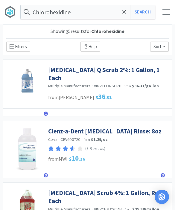
click at [124, 13] on icon at bounding box center [125, 12] width 4 height 6
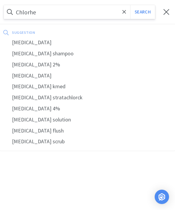
click at [38, 36] on div "suggestion" at bounding box center [57, 32] width 91 height 9
click at [34, 44] on div "chlorhexidine" at bounding box center [87, 42] width 175 height 11
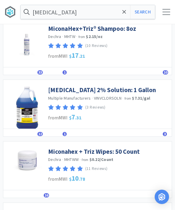
scroll to position [43, 0]
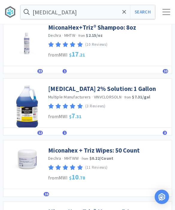
click at [117, 87] on link "Chlorhexidine 2% Solution: 1 Gallon" at bounding box center [102, 89] width 108 height 8
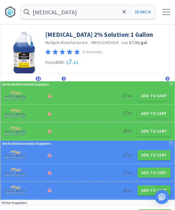
click at [152, 96] on button "Add to Cart" at bounding box center [154, 96] width 33 height 10
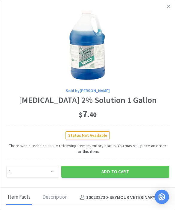
click at [115, 171] on button "Add to Cart" at bounding box center [115, 172] width 108 height 12
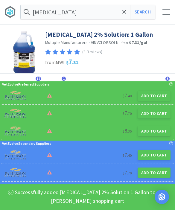
click at [147, 12] on button "Search" at bounding box center [142, 12] width 25 height 14
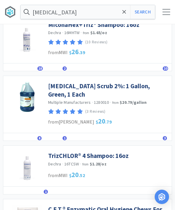
scroll to position [301, 0]
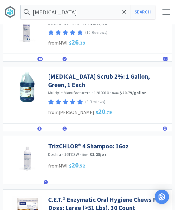
click at [132, 75] on link "Chlorhexidine Scrub 2%: 1 Gallon, Green, 1 Each" at bounding box center [108, 81] width 121 height 16
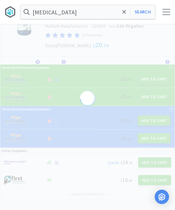
scroll to position [4, 0]
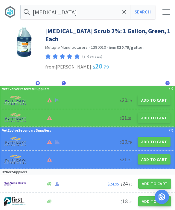
click at [154, 101] on button "Add to Cart" at bounding box center [154, 100] width 33 height 10
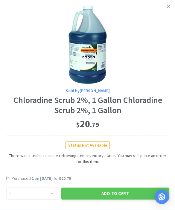
click at [118, 192] on button "Add to Cart" at bounding box center [115, 194] width 108 height 12
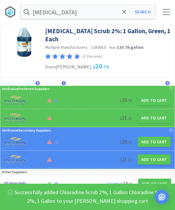
click at [173, 7] on div "chlorhexidine Search Orders Shopping Discuss Discuss 36 36" at bounding box center [87, 12] width 175 height 24
click at [120, 16] on input "chlorhexidine" at bounding box center [88, 12] width 135 height 14
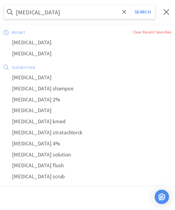
click at [167, 7] on div "chlorhexidine Search recent Clear Recent Searches chlorhexidine chlorhexidine s…" at bounding box center [87, 12] width 175 height 24
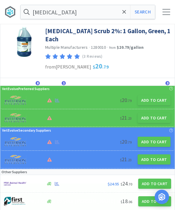
click at [167, 13] on div at bounding box center [167, 12] width 8 height 6
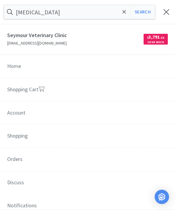
click at [160, 14] on div at bounding box center [166, 12] width 17 height 6
click at [100, 88] on link "Shopping Cart" at bounding box center [87, 90] width 175 height 24
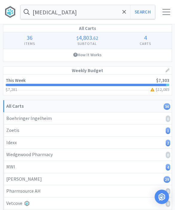
click at [123, 11] on icon at bounding box center [125, 12] width 4 height 4
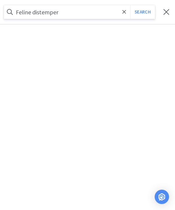
click at [143, 12] on button "Search" at bounding box center [142, 12] width 25 height 14
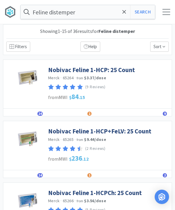
click at [133, 130] on link "Nobivac Feline 1-HCP+FeLV: 25 Count" at bounding box center [99, 131] width 103 height 8
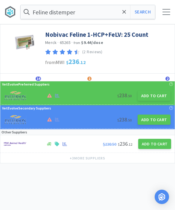
click at [154, 95] on button "Add to Cart" at bounding box center [154, 96] width 33 height 10
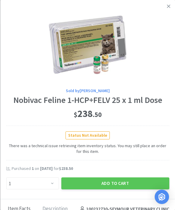
click at [118, 187] on button "Add to Cart" at bounding box center [115, 184] width 108 height 12
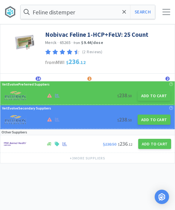
click at [126, 13] on icon at bounding box center [125, 12] width 4 height 6
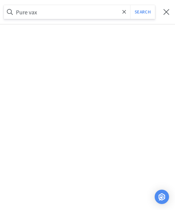
click at [143, 12] on button "Search" at bounding box center [142, 12] width 25 height 14
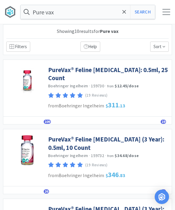
click at [124, 71] on link "PureVax® Feline Rabies: 0.5ml, 25 Count" at bounding box center [108, 74] width 121 height 16
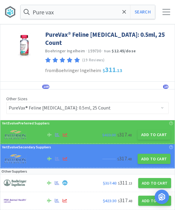
click at [153, 130] on button "Add to Cart" at bounding box center [154, 135] width 33 height 10
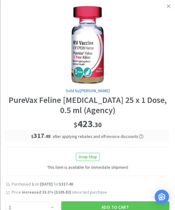
click at [131, 202] on button "Add to Cart" at bounding box center [115, 208] width 108 height 12
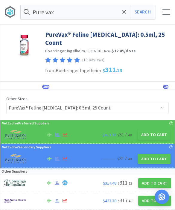
click at [144, 14] on button "Search" at bounding box center [142, 12] width 25 height 14
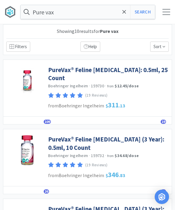
click at [144, 135] on link "PureVax® Feline Rabies (3 Year): 0.5ml, 10 Count" at bounding box center [108, 143] width 121 height 16
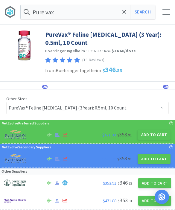
click at [156, 138] on button "Add to Cart" at bounding box center [154, 135] width 33 height 10
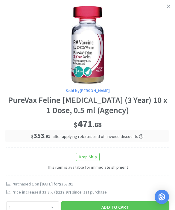
click at [132, 202] on button "Add to Cart" at bounding box center [115, 208] width 108 height 12
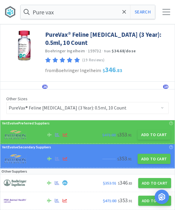
click at [125, 15] on span at bounding box center [124, 12] width 7 height 13
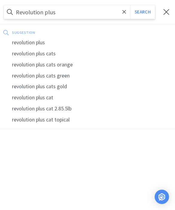
click at [143, 12] on button "Search" at bounding box center [142, 12] width 25 height 14
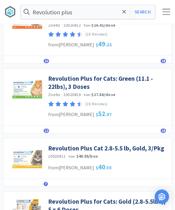
scroll to position [408, 0]
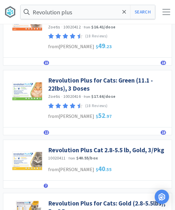
click at [131, 81] on link "Revolution Plus for Cats: Green (11.1 - 22lbs), 3 Doses" at bounding box center [108, 84] width 121 height 16
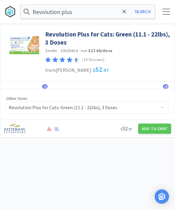
click at [159, 129] on button "Add to Cart" at bounding box center [154, 129] width 33 height 10
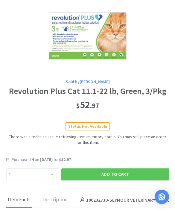
scroll to position [16, 0]
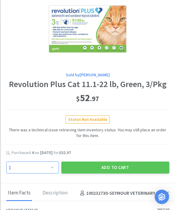
click at [29, 168] on select "Enter Quantity 1 2 3 4 5 6 7 8 9 10 11 12 13 14 15 16 17 18 19 20 Enter Quantity" at bounding box center [32, 168] width 53 height 12
click at [133, 165] on button "Add to Cart" at bounding box center [115, 168] width 108 height 12
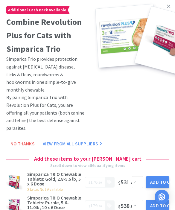
scroll to position [0, 0]
click at [168, 8] on icon at bounding box center [168, 6] width 3 height 5
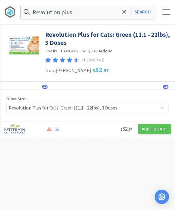
click at [122, 15] on span at bounding box center [124, 12] width 7 height 13
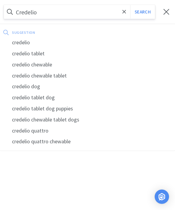
click at [143, 12] on button "Search" at bounding box center [142, 12] width 25 height 14
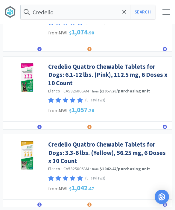
scroll to position [383, 0]
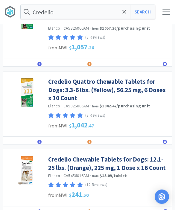
click at [88, 13] on input "Credelio" at bounding box center [88, 12] width 135 height 14
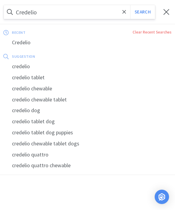
click at [45, 151] on div "credelio quattro" at bounding box center [87, 155] width 175 height 11
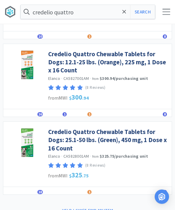
scroll to position [724, 0]
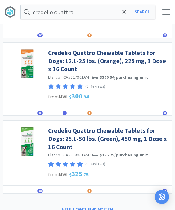
click at [151, 128] on link "Credelio Quattro Chewable Tablets for Dogs: 25.1-50 lbs. (Green), 450 mg, 1 Dos…" at bounding box center [108, 139] width 121 height 25
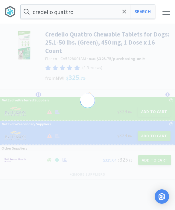
scroll to position [0, 0]
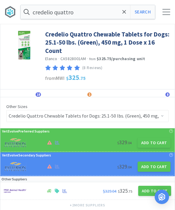
click at [155, 142] on button "Add to Cart" at bounding box center [154, 143] width 33 height 10
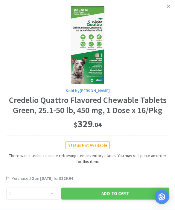
click at [123, 190] on button "Add to Cart" at bounding box center [115, 194] width 108 height 12
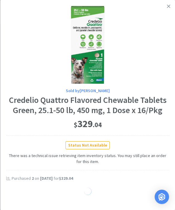
click at [173, 8] on link at bounding box center [169, 6] width 10 height 13
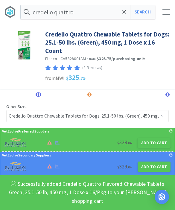
click at [143, 12] on button "Search" at bounding box center [142, 12] width 25 height 14
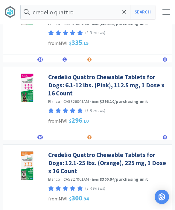
scroll to position [625, 0]
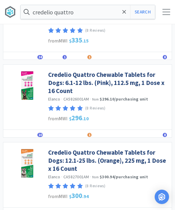
click at [134, 149] on link "Credelio Quattro Chewable Tablets for Dogs: 12.1-25 lbs. (Orange), 225 mg, 1 Do…" at bounding box center [108, 161] width 121 height 25
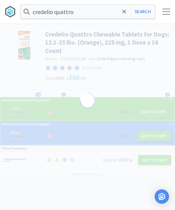
scroll to position [0, 0]
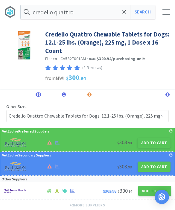
click at [156, 144] on button "Add to Cart" at bounding box center [154, 143] width 33 height 10
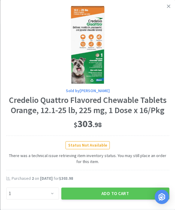
click at [126, 193] on button "Add to Cart" at bounding box center [115, 194] width 108 height 12
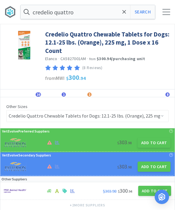
click at [120, 12] on input "credelio quattro" at bounding box center [88, 12] width 135 height 14
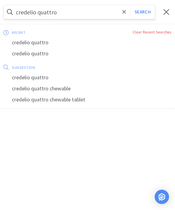
scroll to position [0, 0]
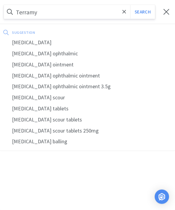
click at [54, 44] on div "terramycin" at bounding box center [87, 42] width 175 height 11
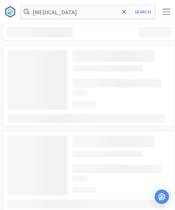
scroll to position [0, 0]
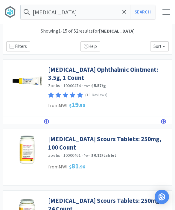
click at [141, 75] on link "Terramycin Ophthalmic Ointment: 3.5g, 1 Count" at bounding box center [108, 74] width 121 height 16
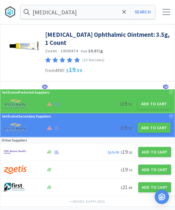
click at [154, 107] on button "Add to Cart" at bounding box center [154, 104] width 33 height 10
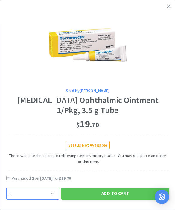
click at [49, 190] on select "Enter Quantity 1 2 3 4 5 6 7 8 9 10 11 12 13 14 15 16 17 18 19 20 Enter Quantity" at bounding box center [32, 194] width 53 height 12
click at [114, 188] on button "Add to Cart" at bounding box center [115, 194] width 108 height 12
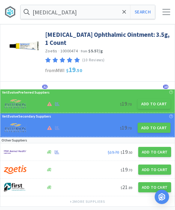
click at [125, 15] on span at bounding box center [124, 12] width 7 height 13
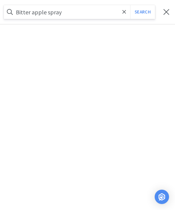
click at [143, 12] on button "Search" at bounding box center [142, 12] width 25 height 14
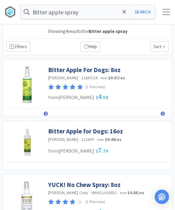
click at [96, 66] on link "Bitter Apple For Dogs: 8oz" at bounding box center [84, 70] width 73 height 8
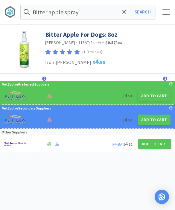
click at [154, 100] on button "Add to Cart" at bounding box center [154, 96] width 33 height 10
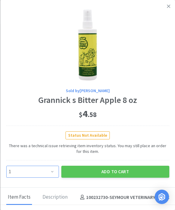
click at [51, 173] on select "Enter Quantity 1 2 3 4 5 6 7 8 9 10 11 12 13 14 15 16 17 18 19 20 Enter Quantity" at bounding box center [32, 172] width 53 height 12
click at [112, 167] on button "Add to Cart" at bounding box center [115, 172] width 108 height 12
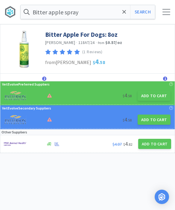
click at [125, 13] on icon at bounding box center [125, 12] width 4 height 6
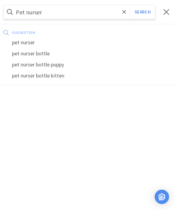
click at [143, 12] on button "Search" at bounding box center [142, 12] width 25 height 14
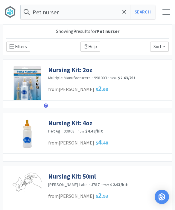
click at [77, 71] on link "Nursing Kit: 2oz" at bounding box center [70, 70] width 44 height 8
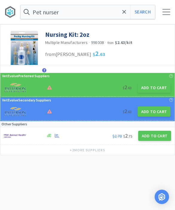
click at [149, 91] on button "Add to Cart" at bounding box center [154, 88] width 33 height 10
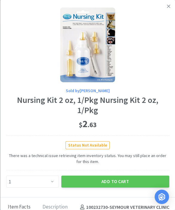
click at [112, 176] on button "Add to Cart" at bounding box center [115, 182] width 108 height 12
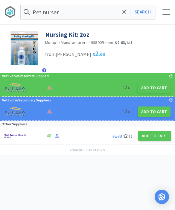
click at [124, 12] on icon at bounding box center [125, 12] width 4 height 4
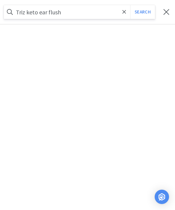
click at [143, 12] on button "Search" at bounding box center [142, 12] width 25 height 14
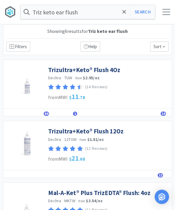
click at [100, 72] on link "Trizultra+Keto® Flush 4Oz" at bounding box center [84, 70] width 72 height 8
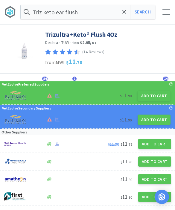
click at [155, 99] on button "Add to Cart" at bounding box center [154, 96] width 33 height 10
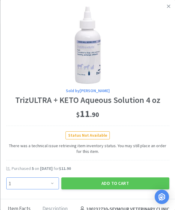
click at [51, 185] on select "Enter Quantity 1 2 3 4 5 6 7 8 9 10 11 12 13 14 15 16 17 18 19 20 Enter Quantity" at bounding box center [32, 184] width 53 height 12
click at [126, 186] on button "Add to Cart" at bounding box center [115, 184] width 108 height 12
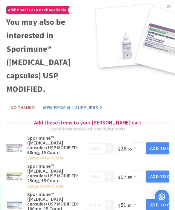
click at [173, 7] on link at bounding box center [169, 6] width 10 height 13
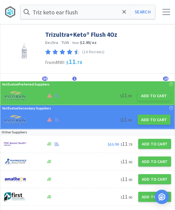
click at [125, 12] on icon at bounding box center [125, 12] width 4 height 6
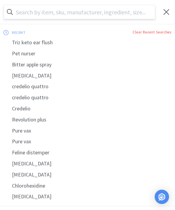
click at [167, 9] on div at bounding box center [167, 12] width 8 height 6
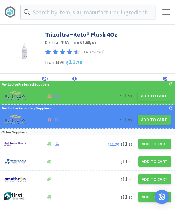
click at [165, 13] on div at bounding box center [167, 12] width 8 height 6
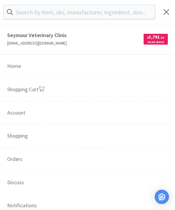
click at [55, 91] on link "Shopping Cart" at bounding box center [87, 90] width 175 height 24
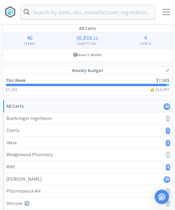
click at [165, 14] on span at bounding box center [167, 14] width 8 height 1
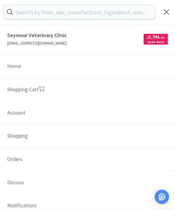
click at [58, 90] on link "Shopping Cart" at bounding box center [87, 90] width 175 height 24
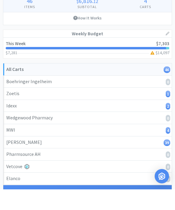
scroll to position [21, 0]
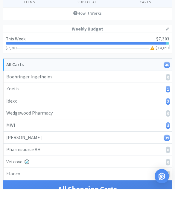
click at [148, 155] on div "Patterson 39" at bounding box center [87, 159] width 163 height 8
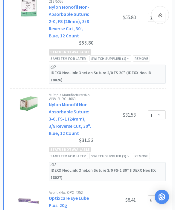
scroll to position [2553, 0]
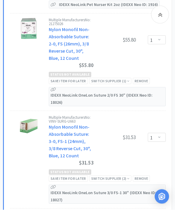
click at [76, 176] on div "Save item for later" at bounding box center [68, 179] width 39 height 6
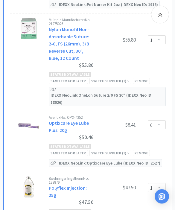
click at [78, 79] on div "Save item for later" at bounding box center [68, 82] width 39 height 6
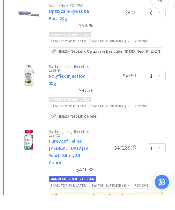
click at [77, 197] on div "Save item for later" at bounding box center [68, 200] width 39 height 6
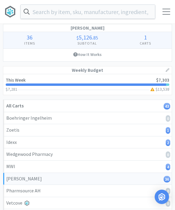
scroll to position [0, 0]
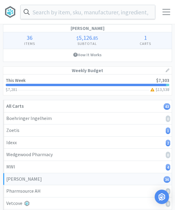
click at [128, 9] on input "text" at bounding box center [88, 12] width 135 height 14
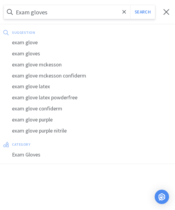
click at [143, 12] on button "Search" at bounding box center [142, 12] width 25 height 14
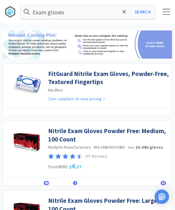
scroll to position [32, 0]
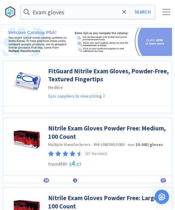
click at [149, 131] on link "Nitrile Exam Gloves Powder Free: Medium, 100 Count" at bounding box center [108, 132] width 121 height 16
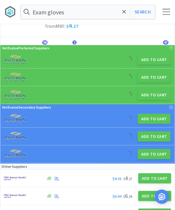
scroll to position [45, 0]
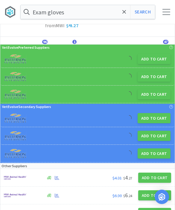
click at [150, 179] on button "Add to Cart" at bounding box center [154, 178] width 33 height 10
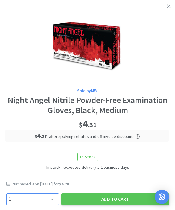
click at [50, 201] on select "Enter Quantity 1 2 3 4 5 6 7 8 9 10 11 12 13 14 15 16 17 18 19 20 Enter Quantity" at bounding box center [32, 200] width 53 height 12
click at [107, 200] on button "Add to Cart" at bounding box center [115, 200] width 108 height 12
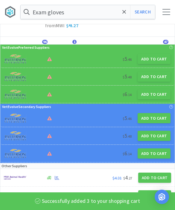
click at [144, 12] on button "Search" at bounding box center [142, 12] width 25 height 14
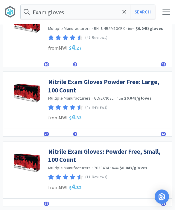
scroll to position [148, 0]
click at [105, 155] on link "Nitrile Exam Gloves: Powder Free, Small, 100 Count" at bounding box center [108, 156] width 121 height 16
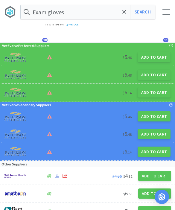
scroll to position [57, 0]
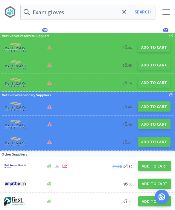
click at [153, 168] on button "Add to Cart" at bounding box center [154, 166] width 33 height 10
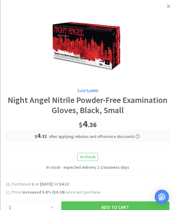
click at [107, 206] on button "Add to Cart" at bounding box center [115, 208] width 108 height 12
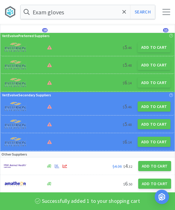
click at [137, 9] on button "Search" at bounding box center [142, 12] width 25 height 14
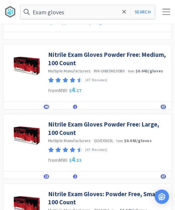
scroll to position [105, 0]
click at [136, 123] on link "Nitrile Exam Gloves Powder Free: Large, 100 Count" at bounding box center [108, 128] width 121 height 16
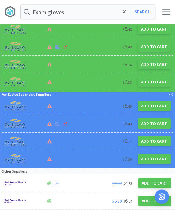
scroll to position [75, 0]
click at [156, 184] on button "Add to Cart" at bounding box center [154, 183] width 33 height 10
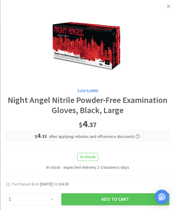
click at [131, 200] on button "Add to Cart" at bounding box center [115, 200] width 108 height 12
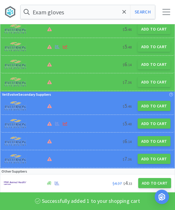
click at [167, 15] on span at bounding box center [167, 14] width 8 height 1
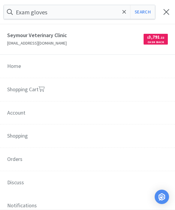
click at [126, 98] on link "Shopping Cart" at bounding box center [87, 90] width 175 height 24
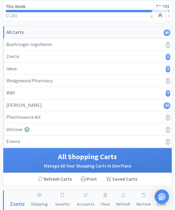
scroll to position [75, 0]
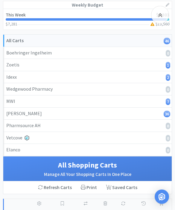
click at [146, 70] on link "Zoetis 1" at bounding box center [87, 65] width 169 height 12
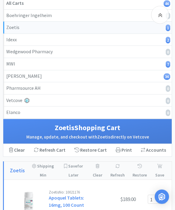
scroll to position [82, 0]
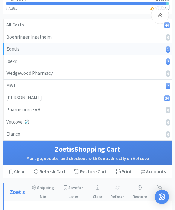
click at [152, 62] on div "Idexx 2" at bounding box center [87, 62] width 163 height 8
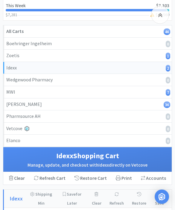
click at [154, 93] on div "MWI 7" at bounding box center [87, 93] width 163 height 8
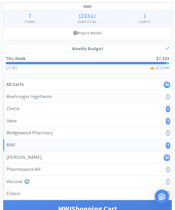
scroll to position [22, 0]
click at [146, 158] on div "Patterson 36" at bounding box center [87, 158] width 163 height 8
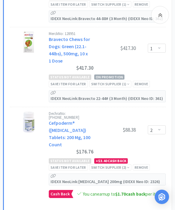
scroll to position [529, 0]
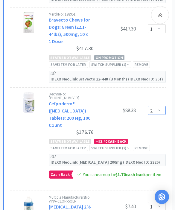
click at [157, 106] on select "Enter Quantity 1 2 3 4 5 6 7 8 9 10 11 12 13 14 15 16 17 18 19 20 Enter Quantity" at bounding box center [157, 110] width 18 height 9
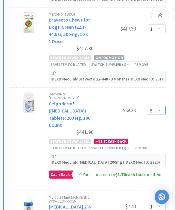
click at [158, 106] on select "Enter Quantity 1 2 3 4 5 6 7 8 9 10 11 12 13 14 15 16 17 18 19 20 Enter Quantity" at bounding box center [157, 110] width 18 height 9
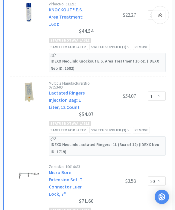
scroll to position [1874, 0]
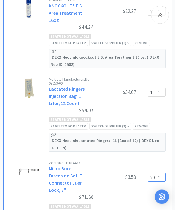
click at [157, 173] on select "Enter Quantity 1 2 3 4 5 6 7 8 9 10 11 12 13 14 15 16 17 18 19 20 Enter Quantity" at bounding box center [157, 177] width 18 height 9
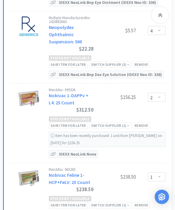
scroll to position [2186, 0]
click at [157, 93] on select "Enter Quantity 1 2 3 4 5 6 7 8 9 10 11 12 13 14 15 16 17 18 19 20 Enter Quantity" at bounding box center [157, 97] width 18 height 9
click at [141, 123] on div "Remove" at bounding box center [141, 126] width 17 height 6
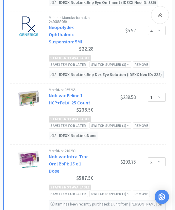
click at [161, 16] on icon at bounding box center [160, 14] width 4 height 7
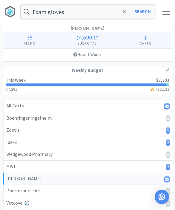
scroll to position [0, 0]
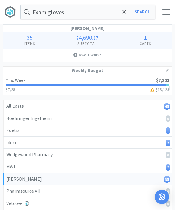
click at [125, 13] on icon at bounding box center [125, 12] width 4 height 4
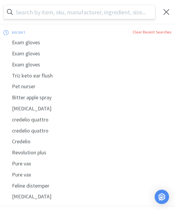
scroll to position [0, 0]
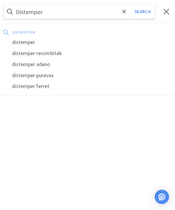
click at [143, 12] on button "Search" at bounding box center [142, 12] width 25 height 14
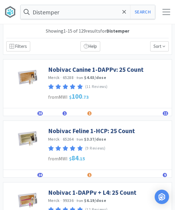
click at [110, 71] on link "Nobivac Canine 1-DAPPv: 25 Count" at bounding box center [96, 70] width 96 height 8
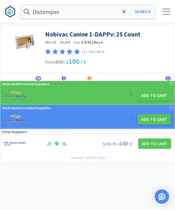
click at [156, 100] on button "Add to Cart" at bounding box center [154, 96] width 33 height 10
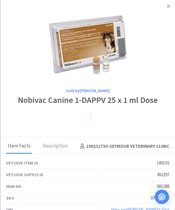
click at [170, 6] on icon at bounding box center [168, 6] width 3 height 5
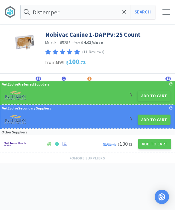
click at [156, 97] on button "Add to Cart" at bounding box center [154, 96] width 33 height 10
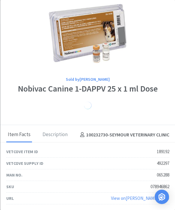
scroll to position [11, 0]
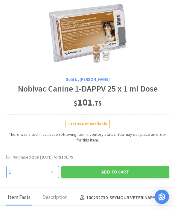
click at [51, 174] on select "Enter Quantity 1 2 3 4 5 6 7 8 9 10 11 12 13 14 15 16 17 18 19 20 Enter Quantity" at bounding box center [32, 172] width 53 height 12
click at [119, 169] on button "Add to Cart" at bounding box center [115, 172] width 108 height 12
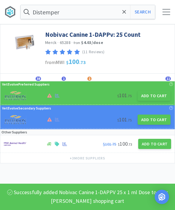
click at [164, 15] on span at bounding box center [167, 14] width 8 height 1
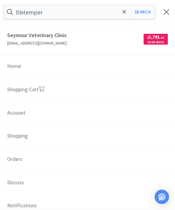
click at [110, 85] on link "Shopping Cart" at bounding box center [87, 90] width 175 height 24
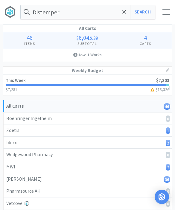
click at [124, 13] on icon at bounding box center [125, 12] width 4 height 6
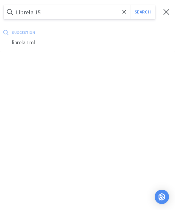
click at [143, 12] on button "Search" at bounding box center [142, 12] width 25 height 14
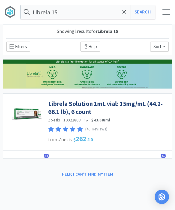
click at [96, 108] on link "Librela Solution 1mL vial: 15mg/mL (44.2-66.1 lb), 6 count" at bounding box center [108, 108] width 121 height 16
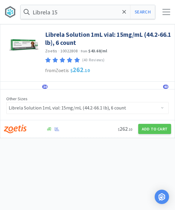
click at [157, 127] on button "Add to Cart" at bounding box center [154, 129] width 33 height 10
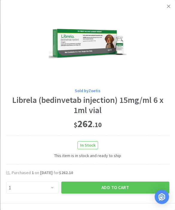
click at [96, 187] on button "Add to Cart" at bounding box center [115, 188] width 108 height 12
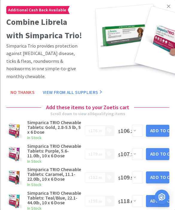
click at [169, 7] on icon at bounding box center [168, 6] width 3 height 5
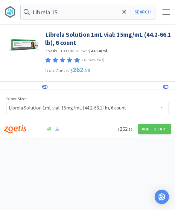
click at [123, 14] on icon at bounding box center [125, 12] width 4 height 6
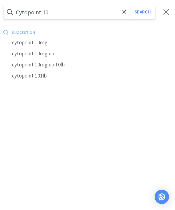
click at [143, 12] on button "Search" at bounding box center [142, 12] width 25 height 14
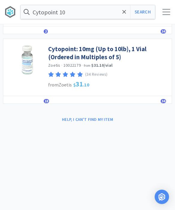
scroll to position [300, 0]
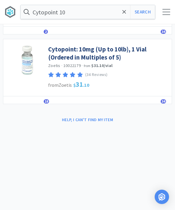
click at [116, 54] on link "Cytopoint: 10mg (Up to 10lb), 1 Vial (Ordered in Multiples of 5)" at bounding box center [108, 53] width 121 height 16
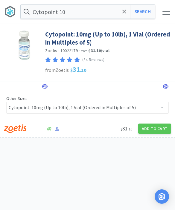
click at [150, 126] on button "Add to Cart" at bounding box center [154, 129] width 33 height 10
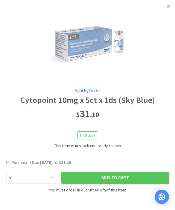
click at [103, 178] on button "Add to Cart" at bounding box center [115, 178] width 108 height 12
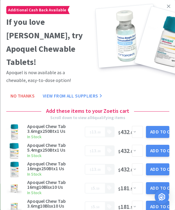
click at [172, 7] on link at bounding box center [169, 6] width 10 height 13
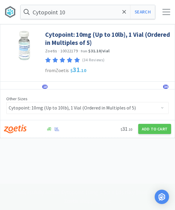
click at [170, 13] on div at bounding box center [167, 12] width 8 height 6
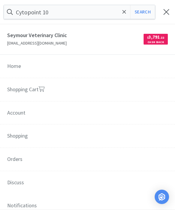
click at [101, 94] on link "Shopping Cart" at bounding box center [87, 90] width 175 height 24
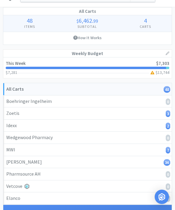
scroll to position [18, 0]
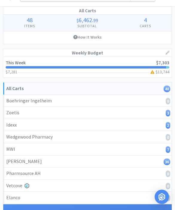
click at [123, 111] on div "Zoetis 3" at bounding box center [87, 113] width 163 height 8
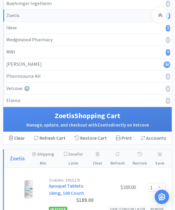
scroll to position [115, 0]
